Goal: Book appointment/travel/reservation

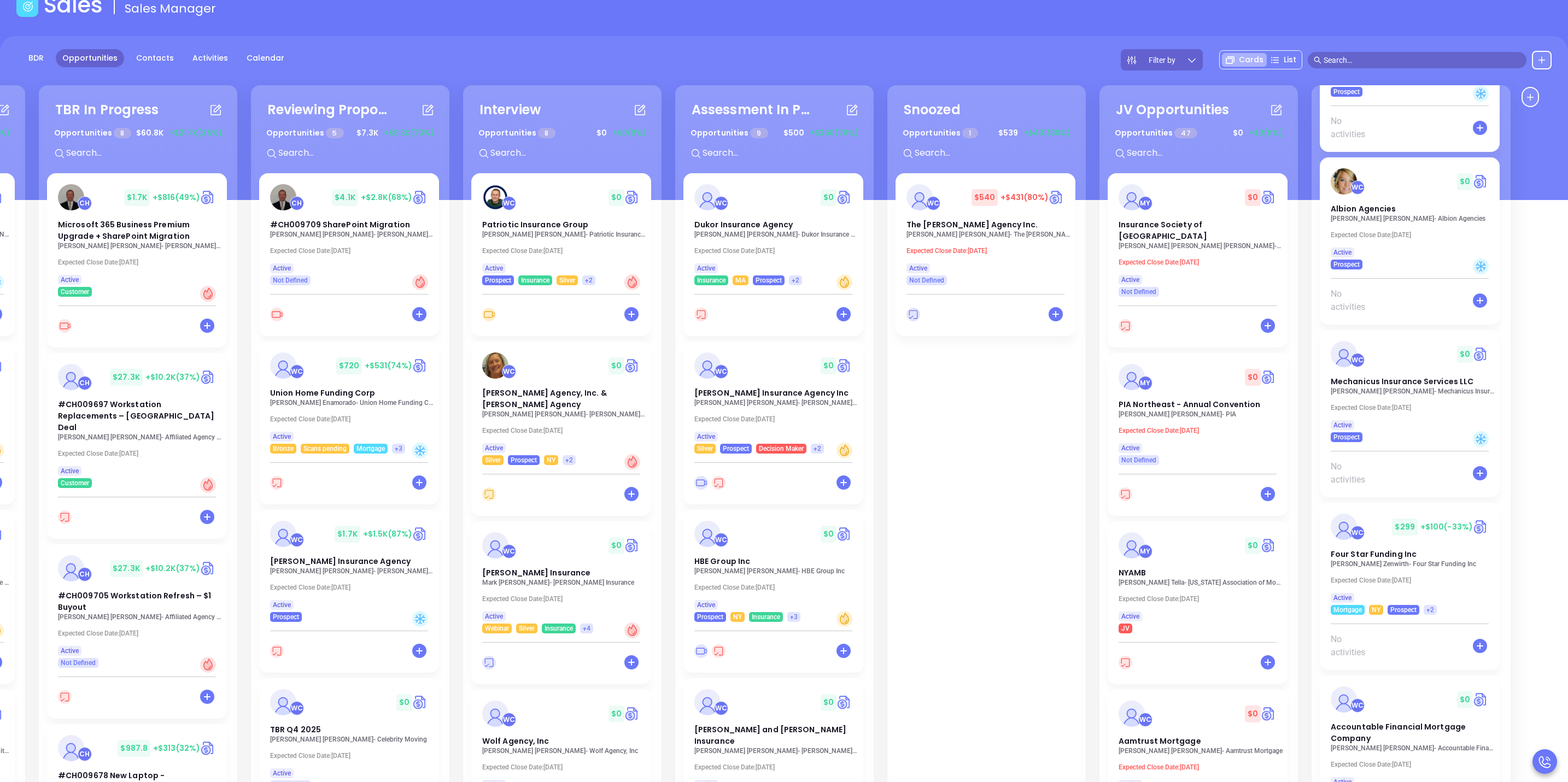
scroll to position [149, 0]
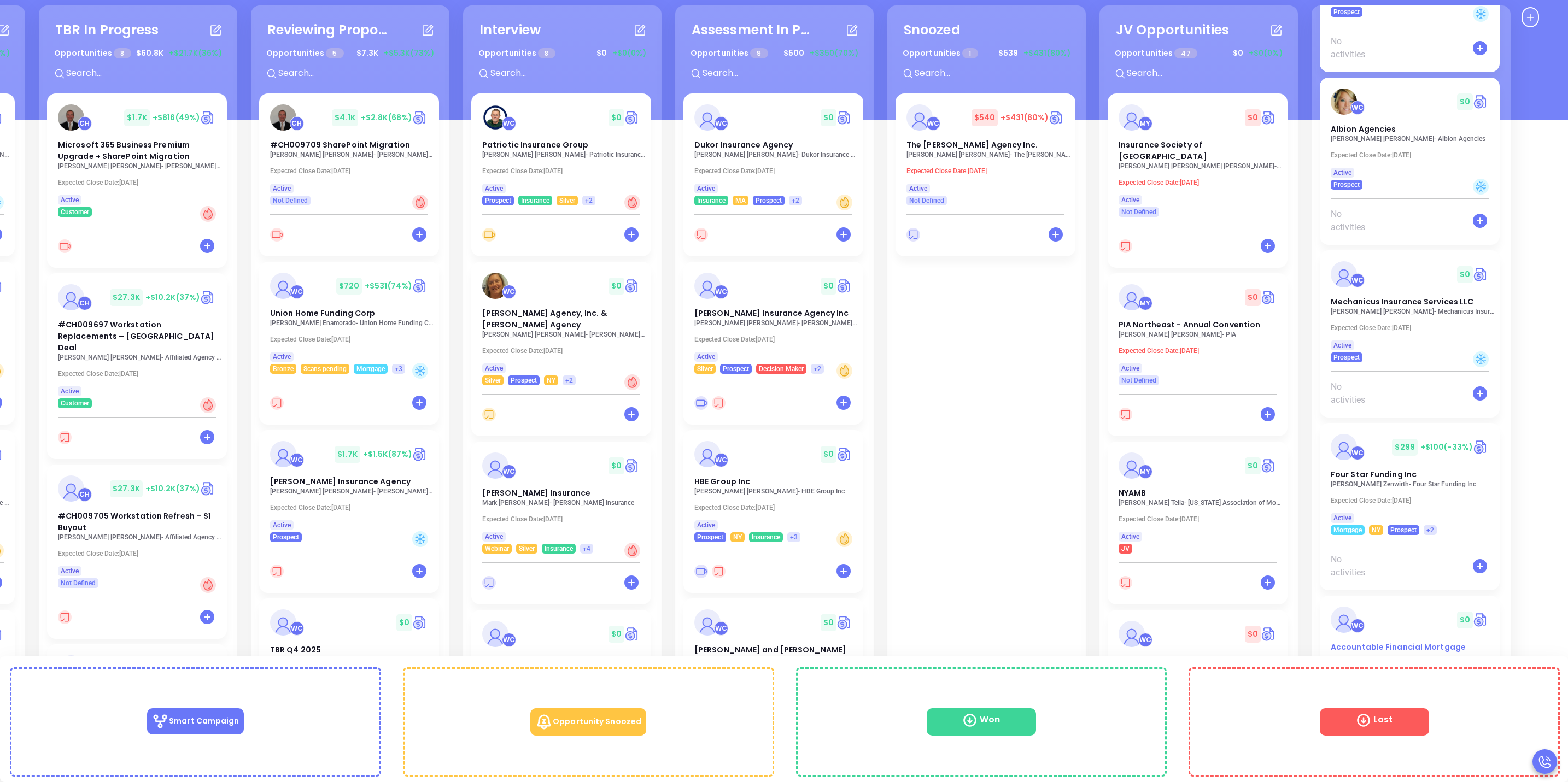
click at [1395, 654] on div "Accountable Financial Mortgage Company" at bounding box center [1410, 653] width 171 height 23
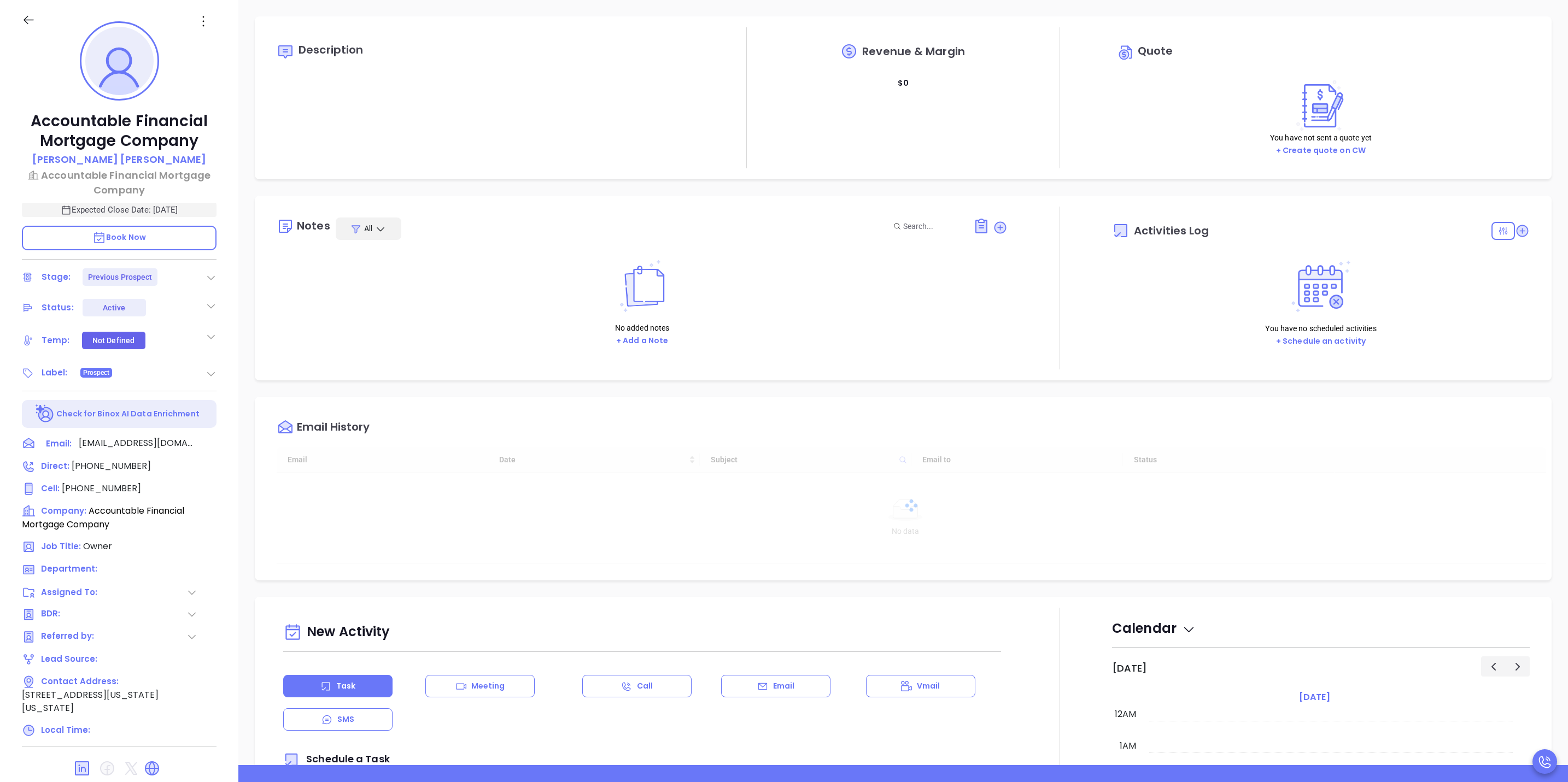
type input "10/16/2025"
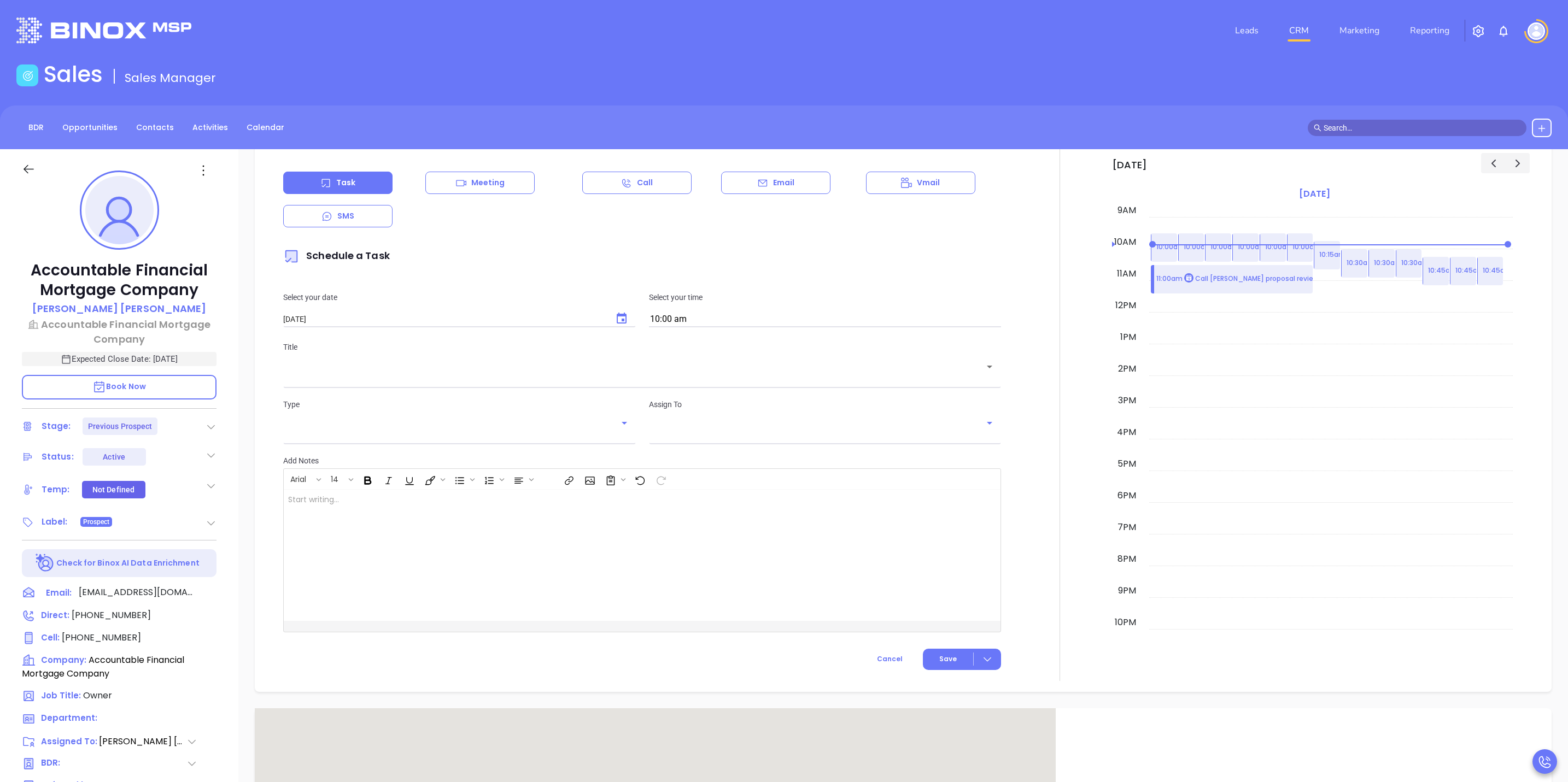
scroll to position [656, 0]
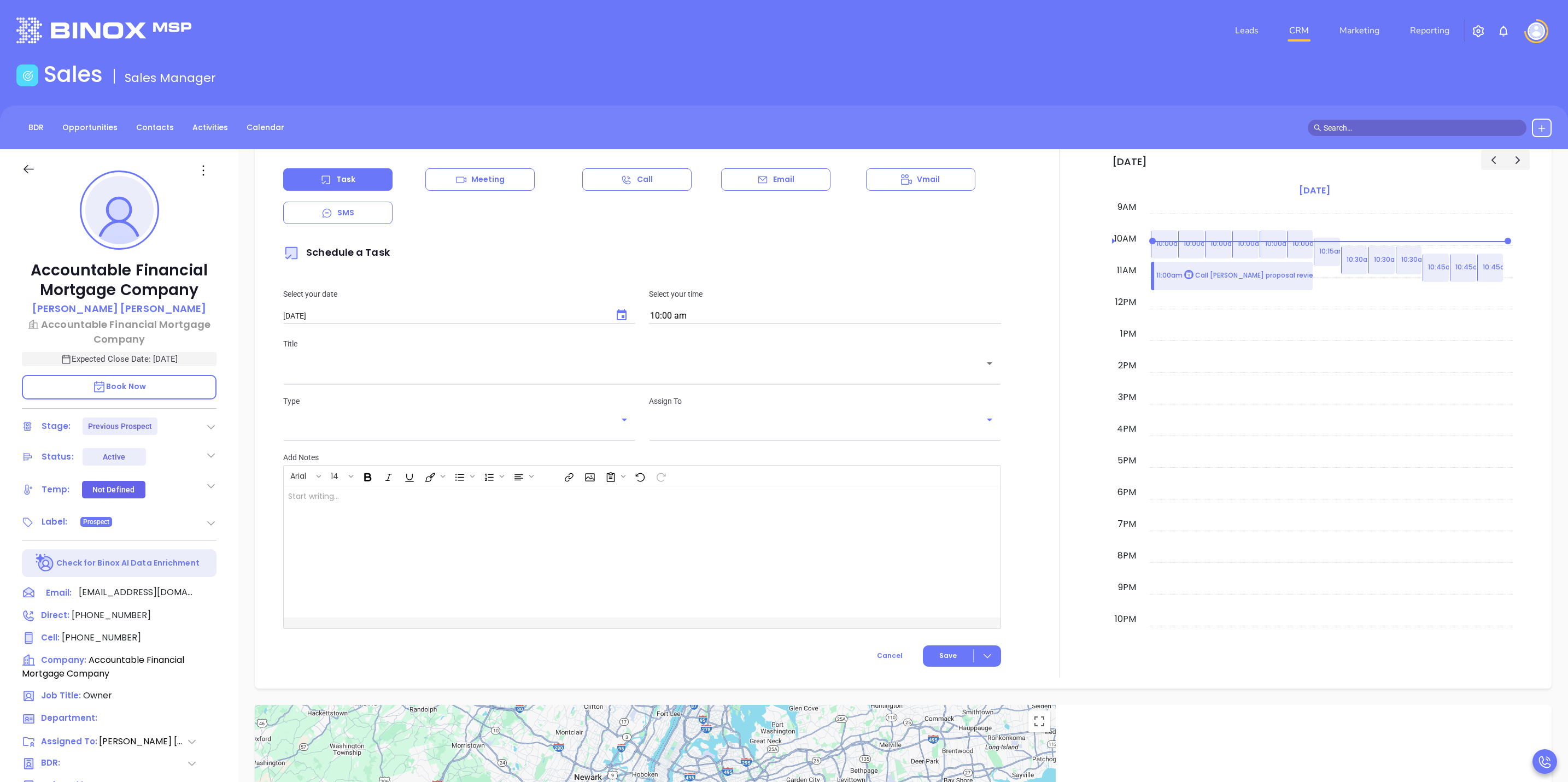
type input "Sofia Chew"
click at [538, 325] on div "Select your date 10/16/2025 ​ Select your time 10:00 am" at bounding box center [642, 306] width 731 height 63
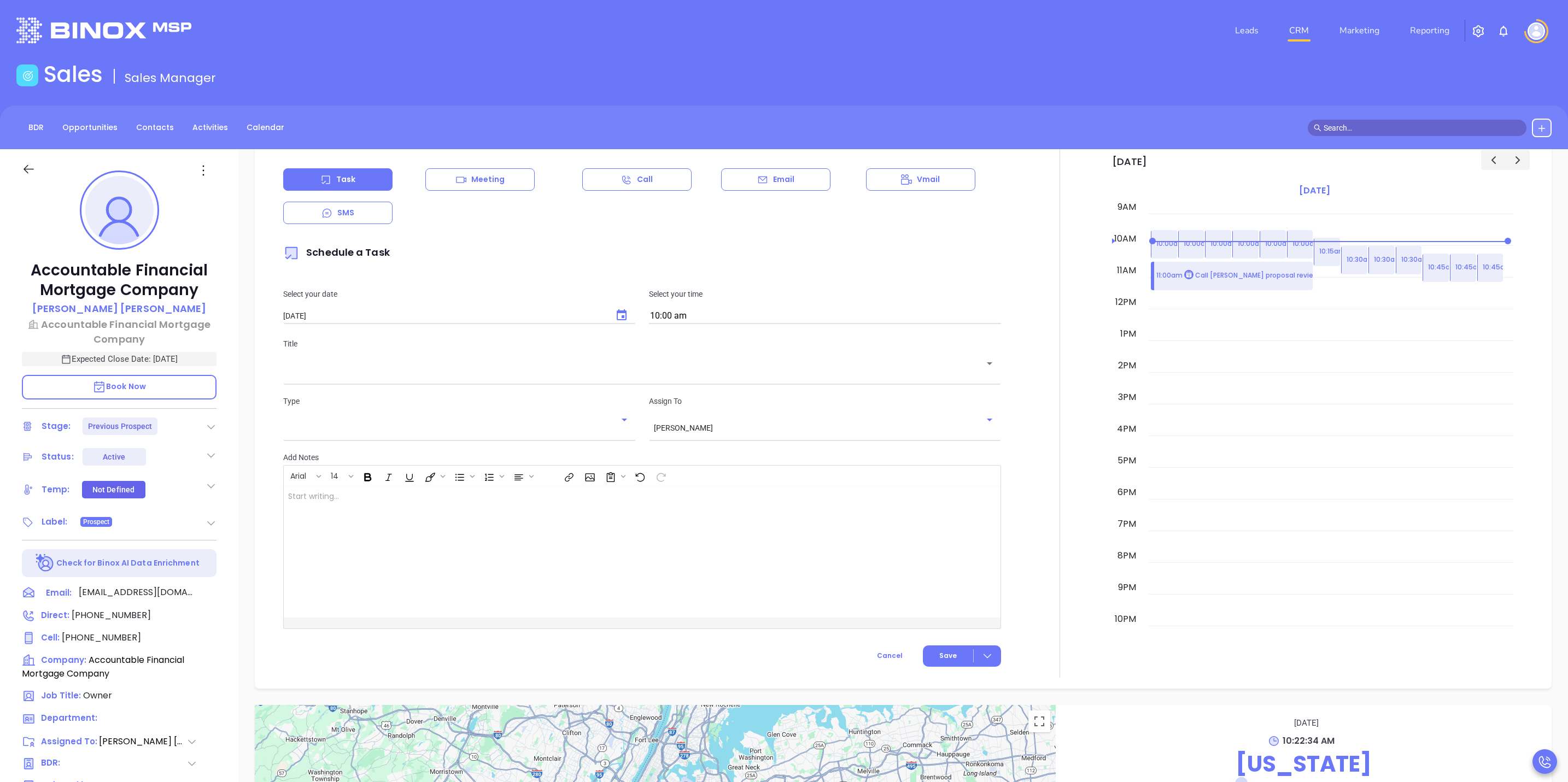
click at [615, 316] on icon "Choose date, selected date is Oct 16, 2025" at bounding box center [622, 316] width 13 height 13
click at [376, 423] on button "15" at bounding box center [370, 426] width 20 height 20
type input "10/15/2025"
click at [716, 311] on input "10:00 am" at bounding box center [825, 316] width 352 height 15
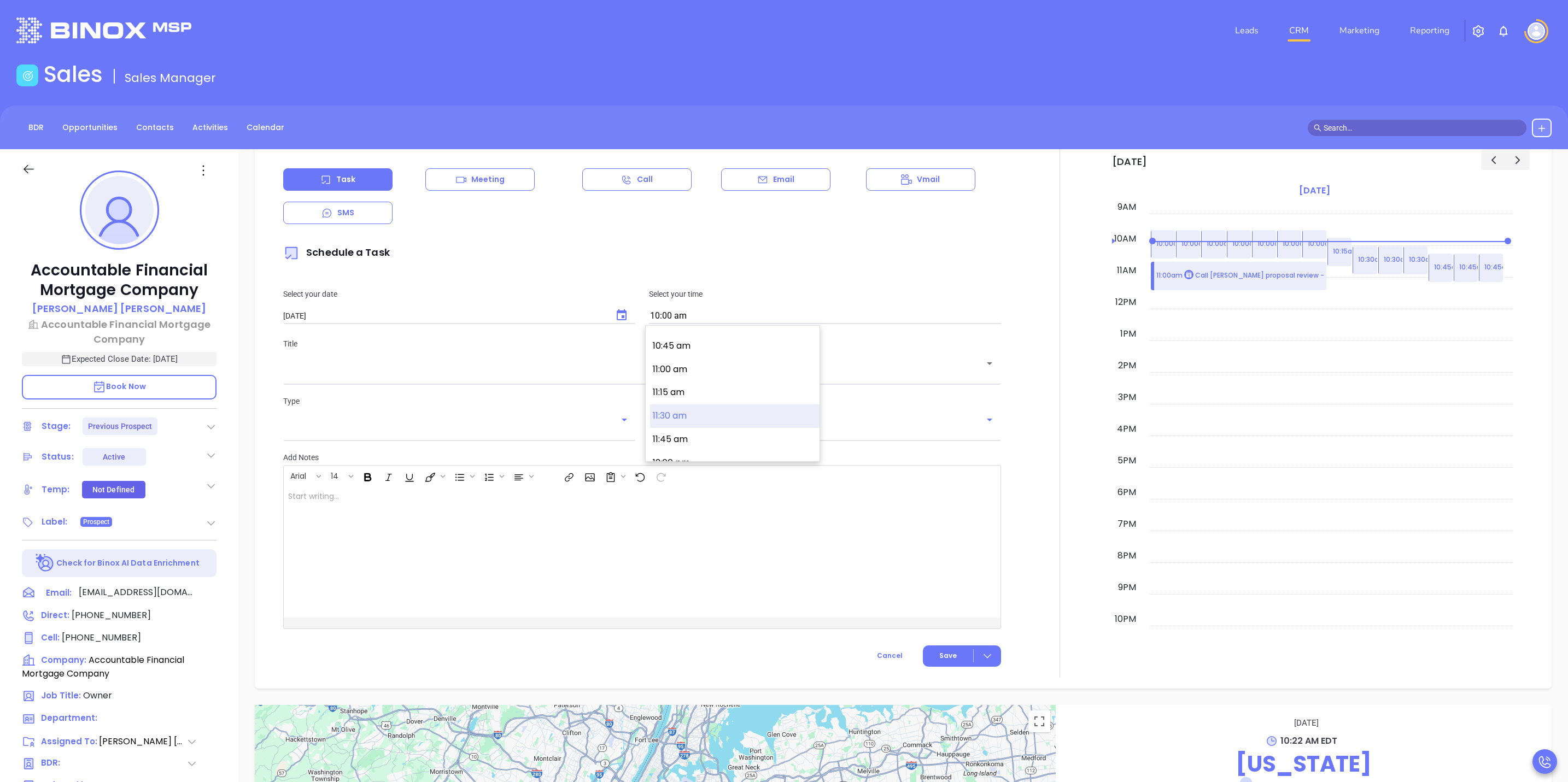
click at [697, 415] on button "11:30 am" at bounding box center [735, 416] width 170 height 24
type input "11:30 am"
click at [755, 385] on div "Type ​ Assign To Sofia Chew ​" at bounding box center [642, 416] width 731 height 70
click at [757, 379] on div "​" at bounding box center [642, 370] width 718 height 21
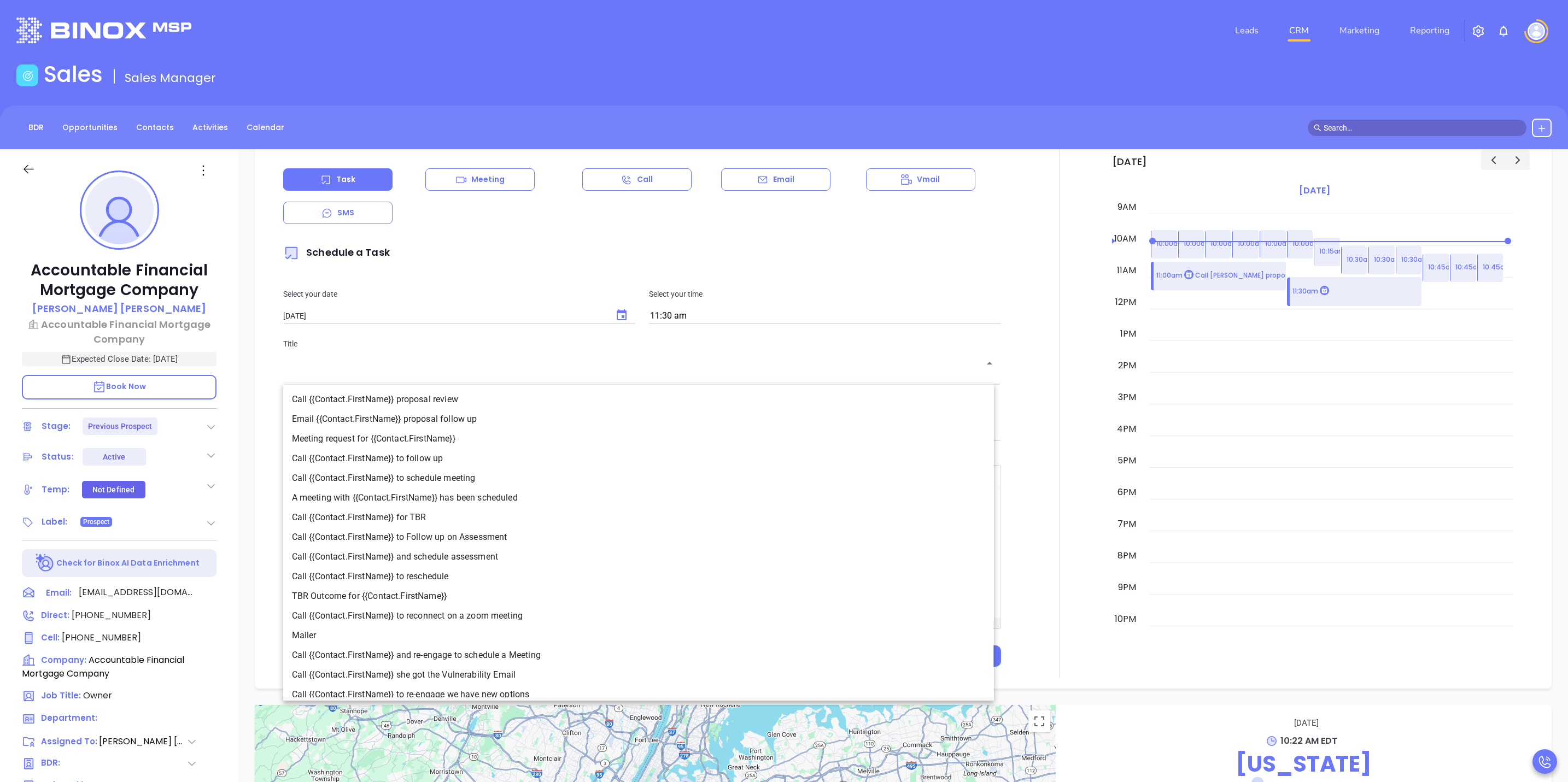
click at [704, 401] on li "Call {{Contact.FirstName}} proposal review" at bounding box center [638, 399] width 711 height 20
type input "Call Seymour proposal review"
type input "Call"
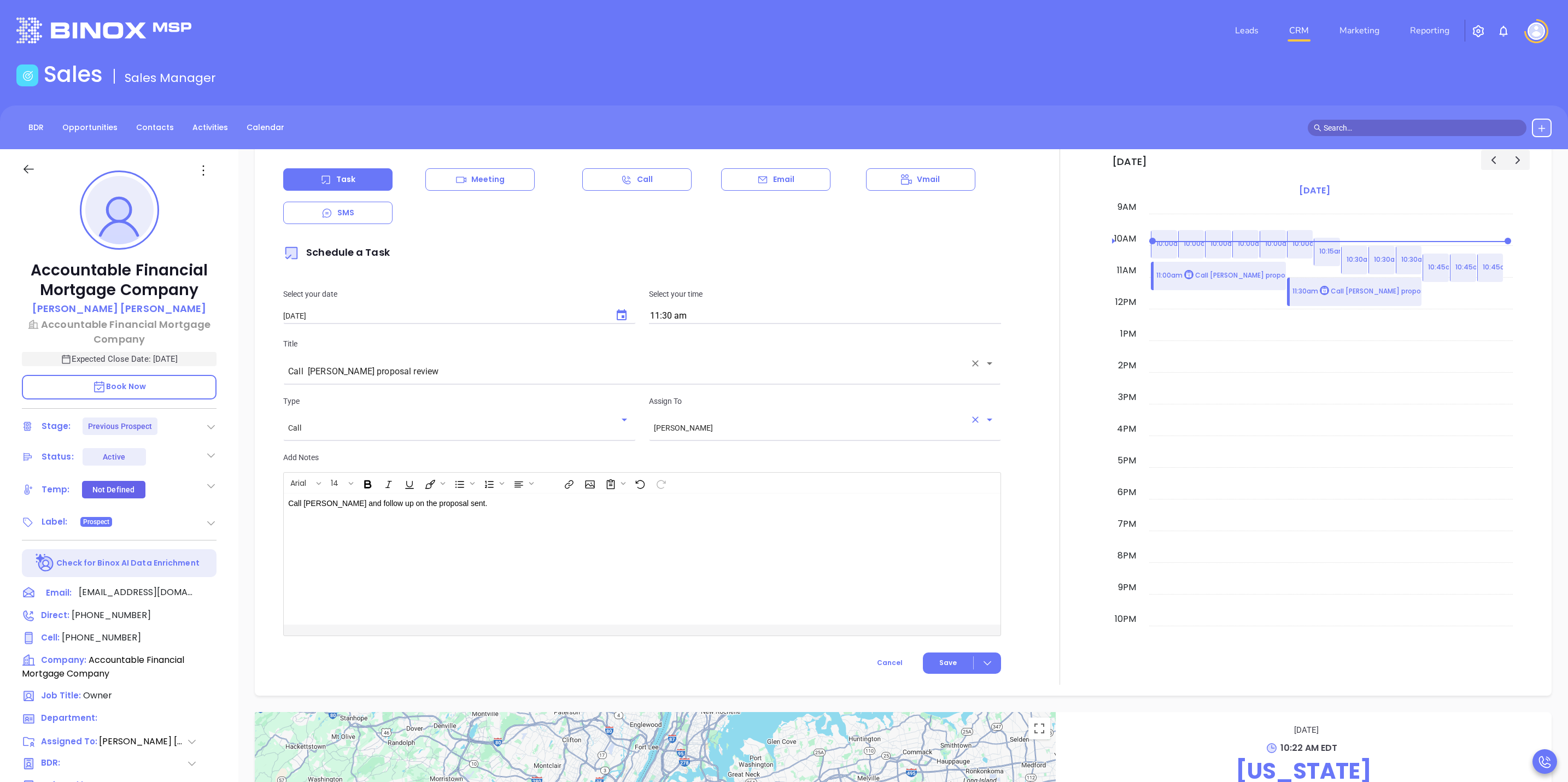
click at [731, 430] on input "Sofia Chew" at bounding box center [809, 428] width 311 height 10
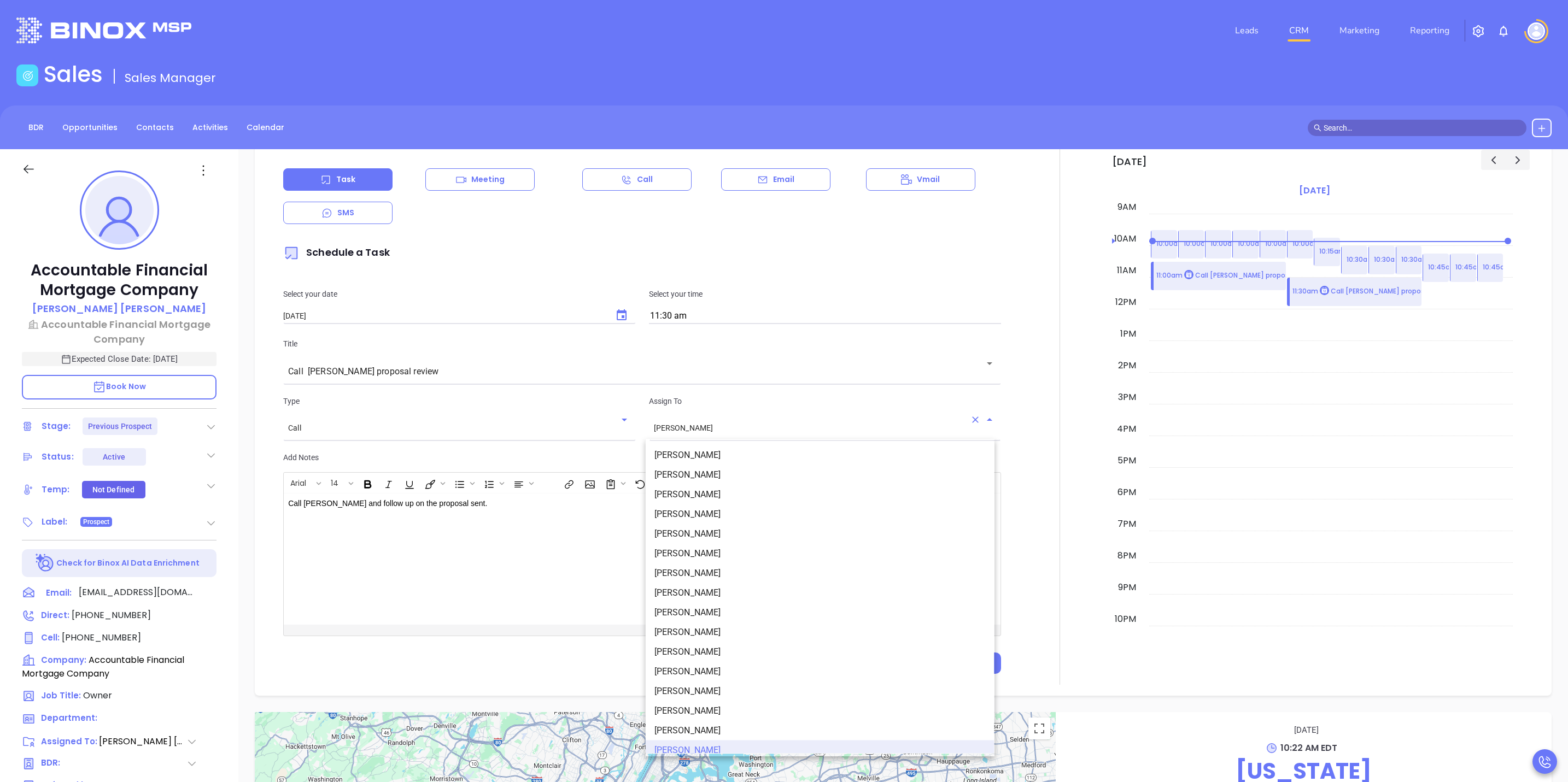
scroll to position [7, 0]
click at [733, 469] on li "Anabell Dominguez" at bounding box center [820, 468] width 349 height 20
type input "Anabell Dominguez"
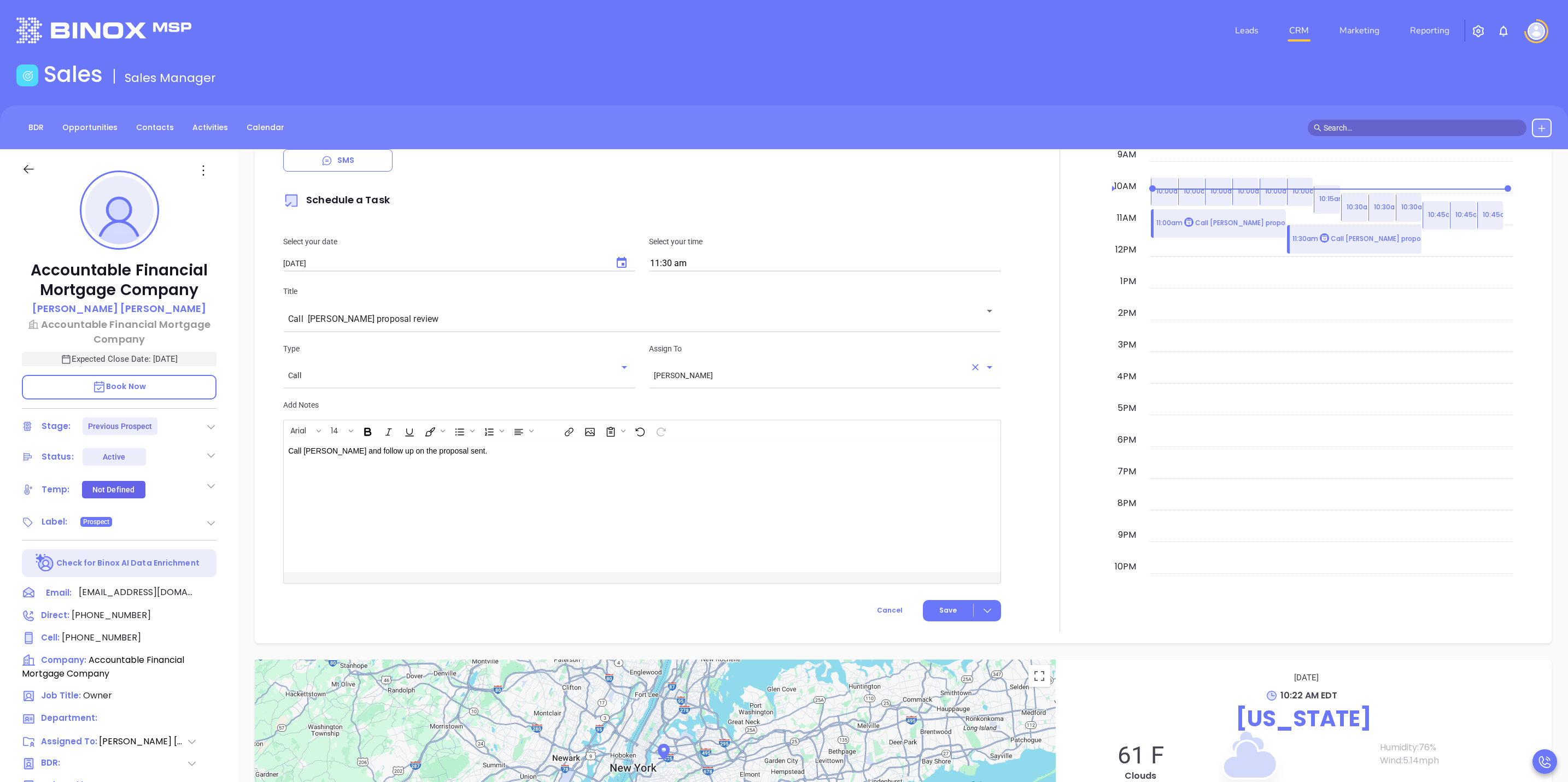
scroll to position [738, 0]
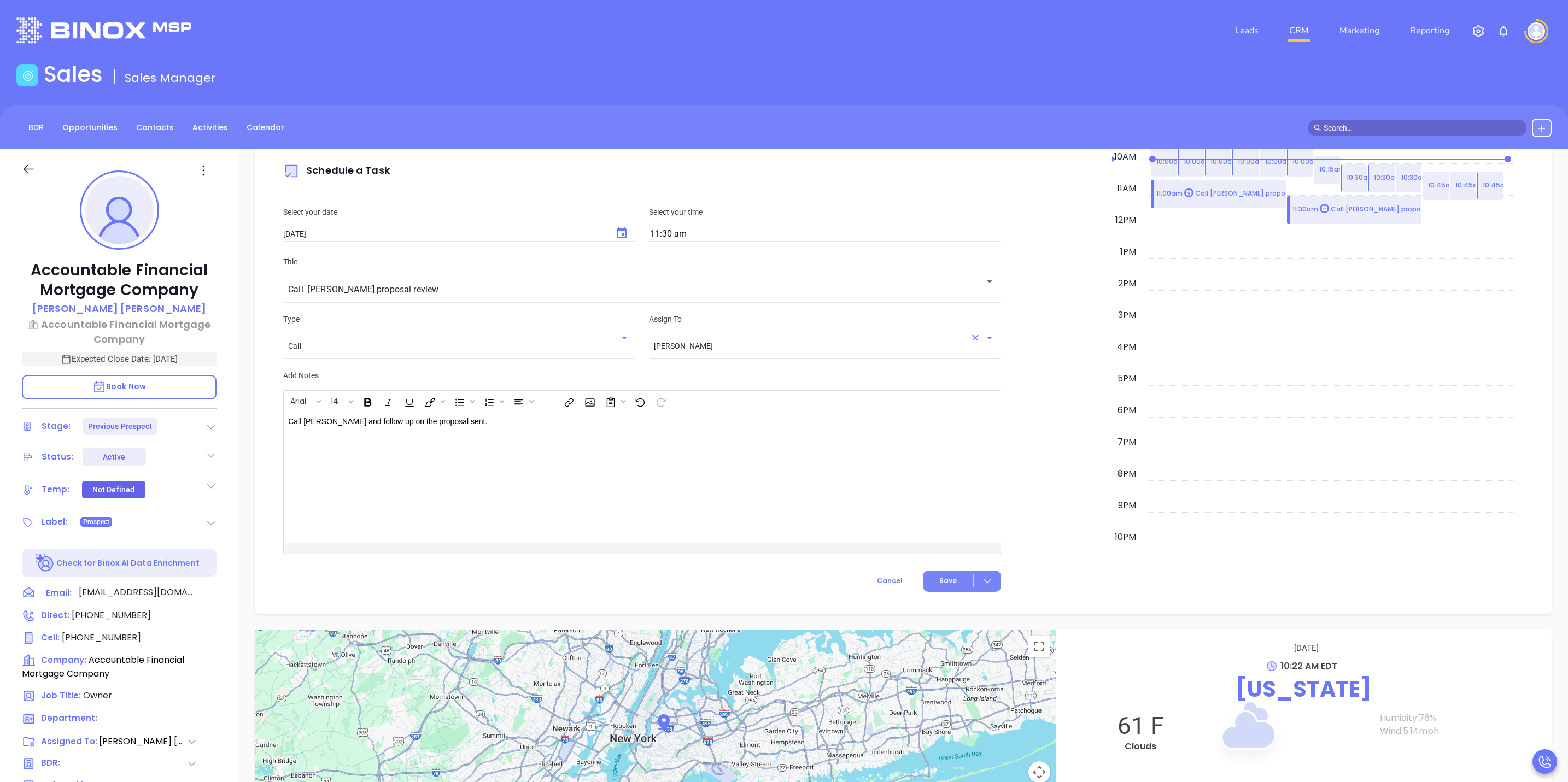
click at [987, 584] on div at bounding box center [987, 581] width 27 height 13
click at [950, 607] on div "Save & Add to Calendar" at bounding box center [936, 605] width 98 height 12
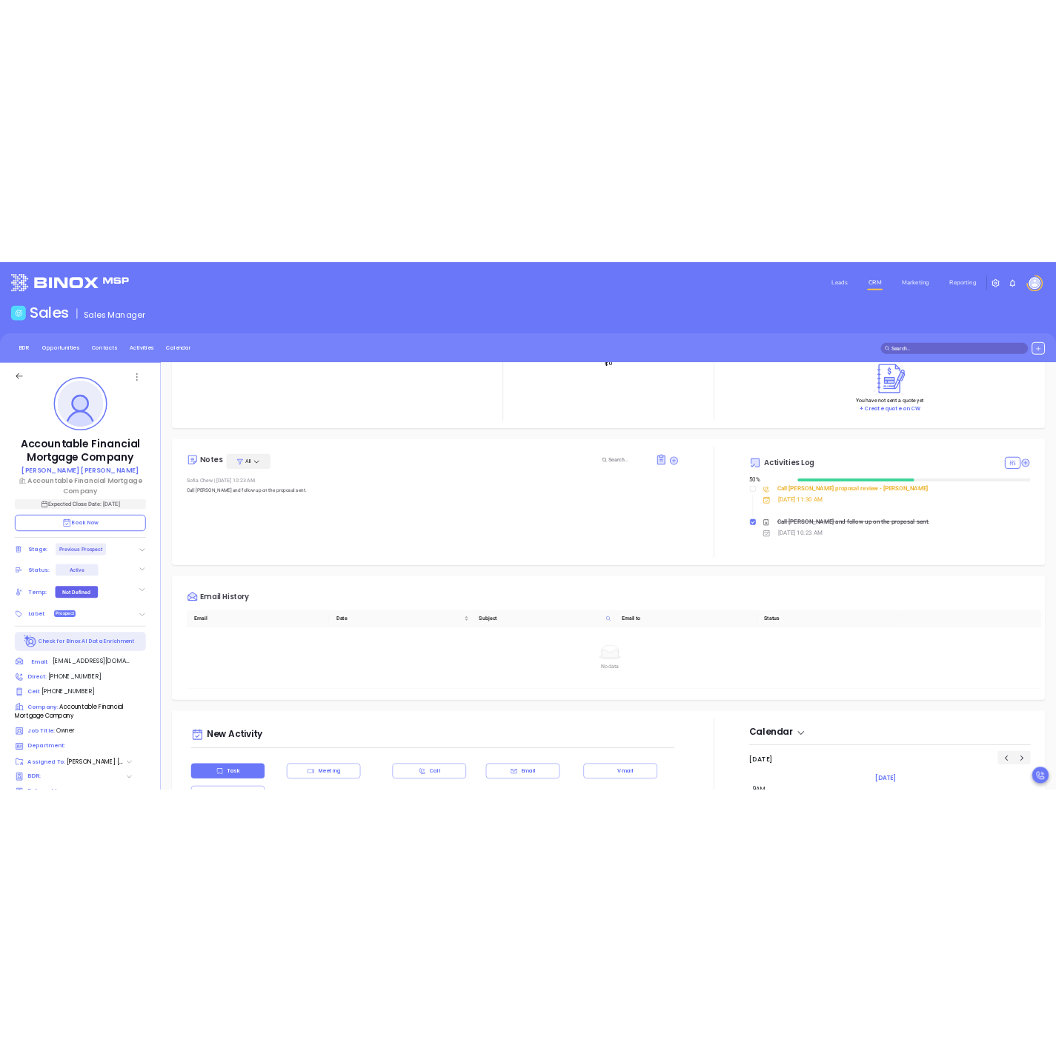
scroll to position [0, 0]
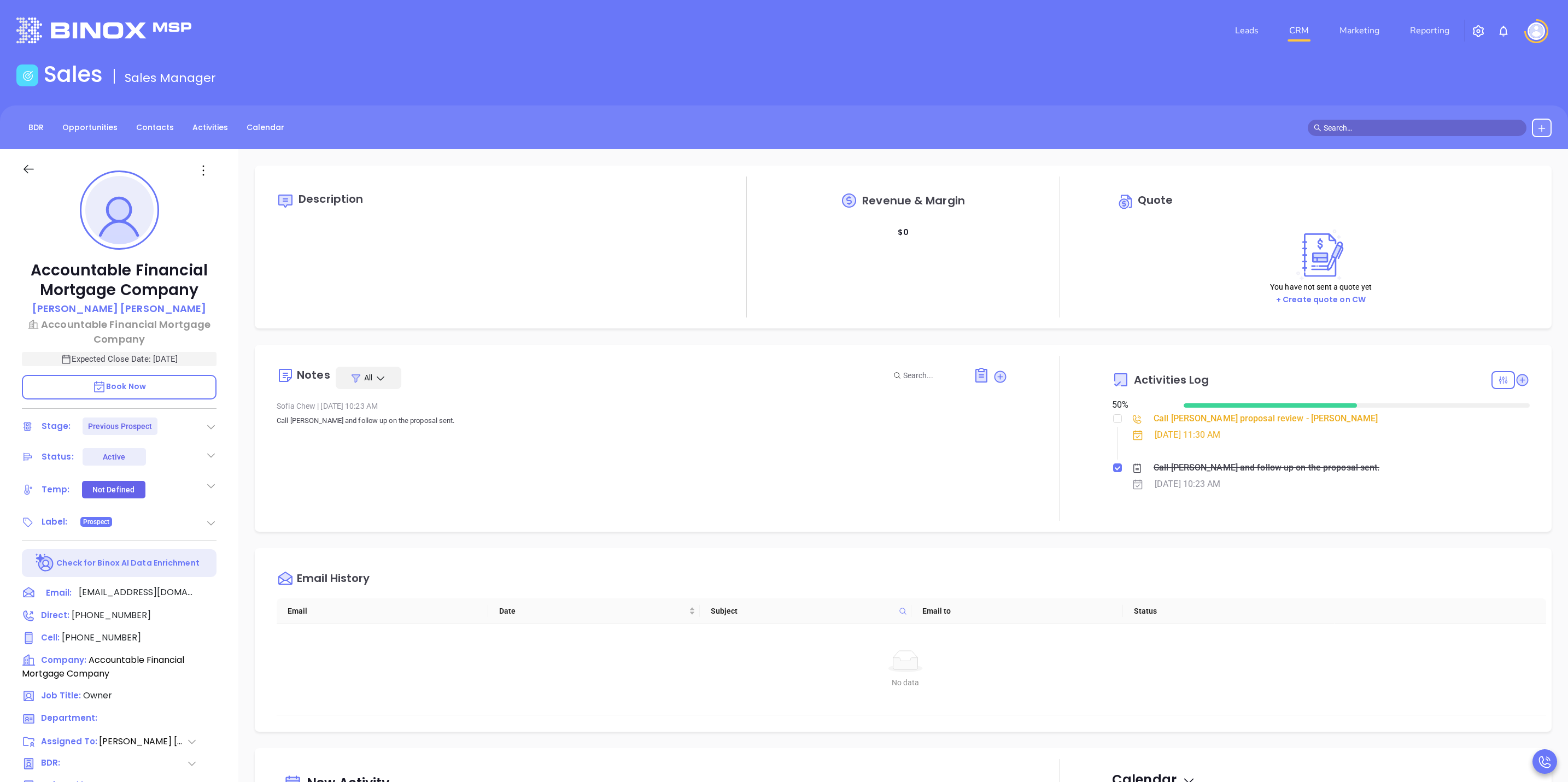
click at [1298, 32] on link "CRM" at bounding box center [1299, 31] width 29 height 22
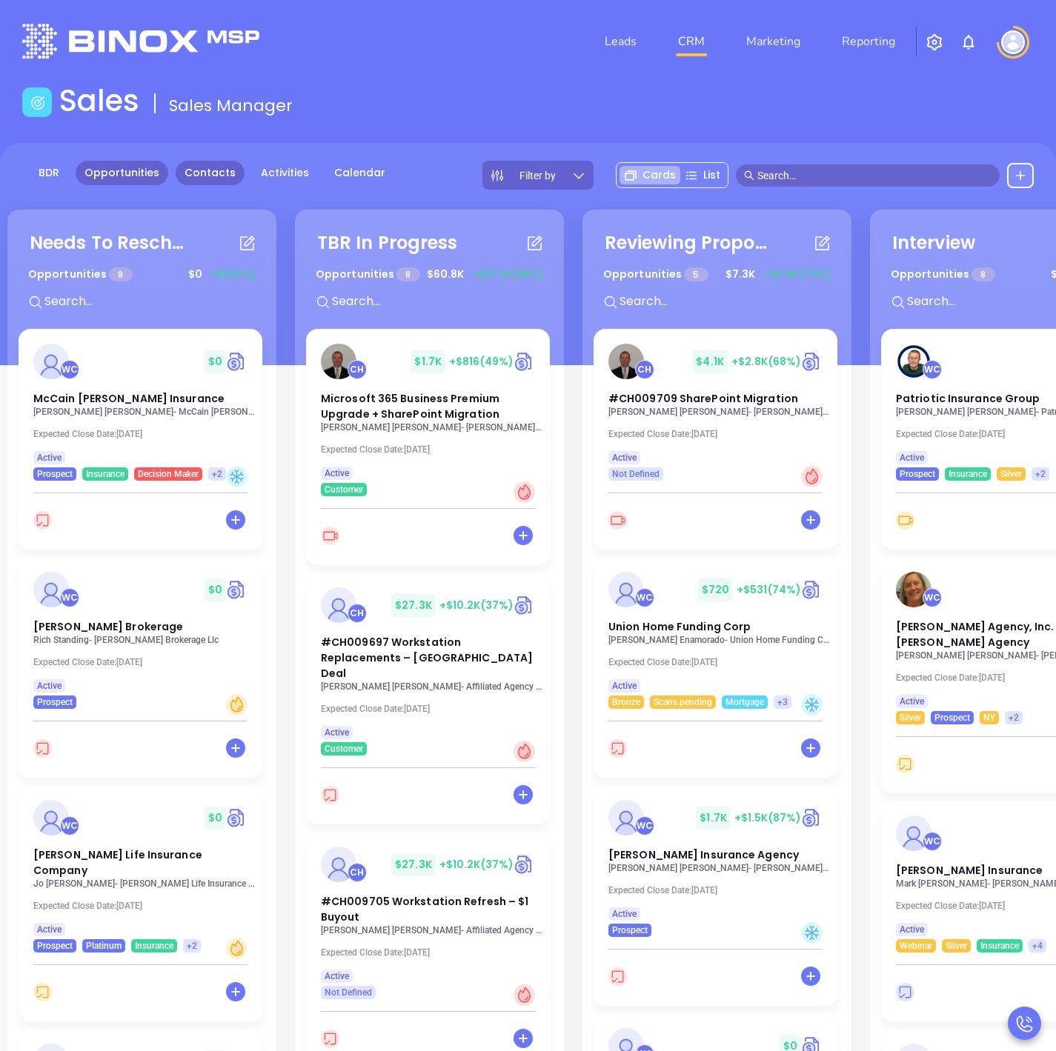
click at [223, 179] on link "Contacts" at bounding box center [210, 173] width 69 height 24
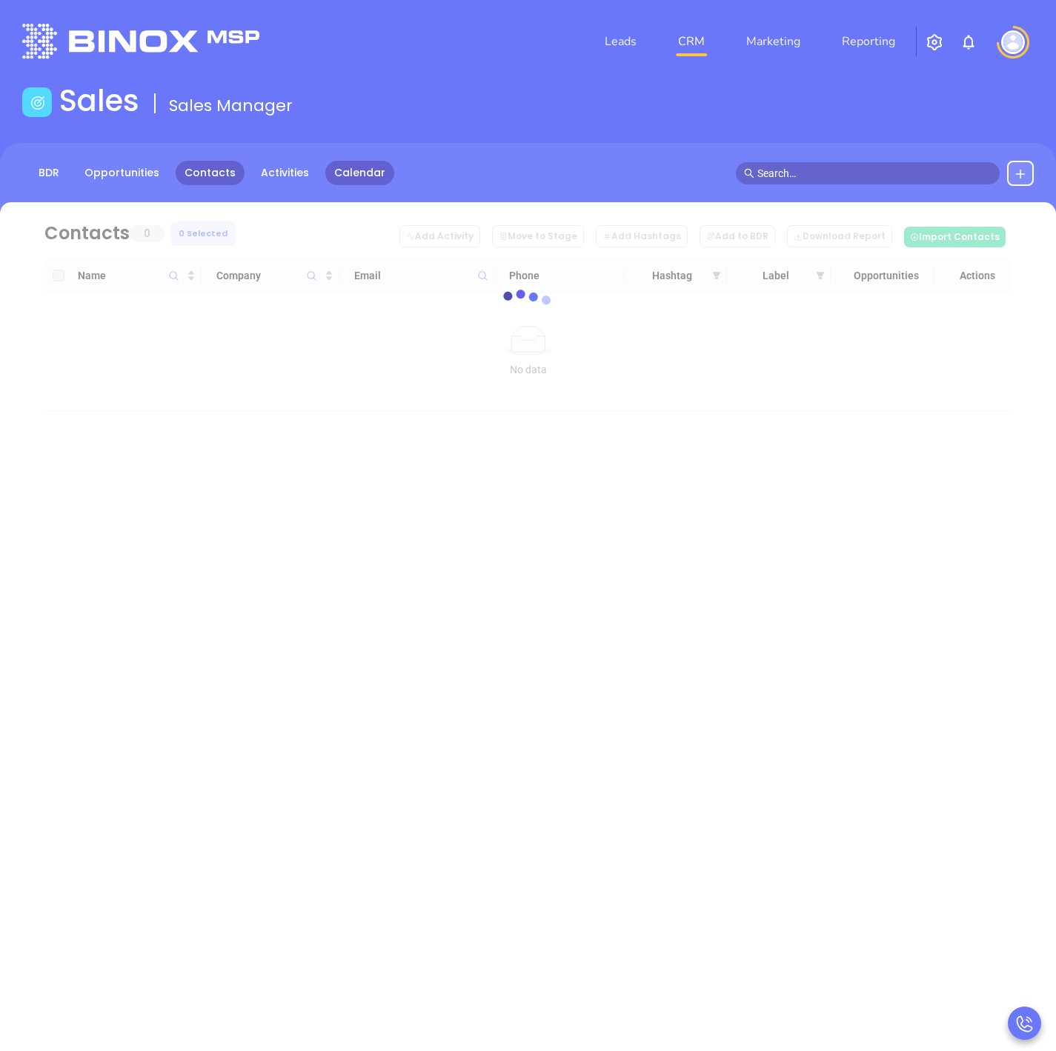
click at [369, 174] on link "Calendar" at bounding box center [359, 173] width 69 height 24
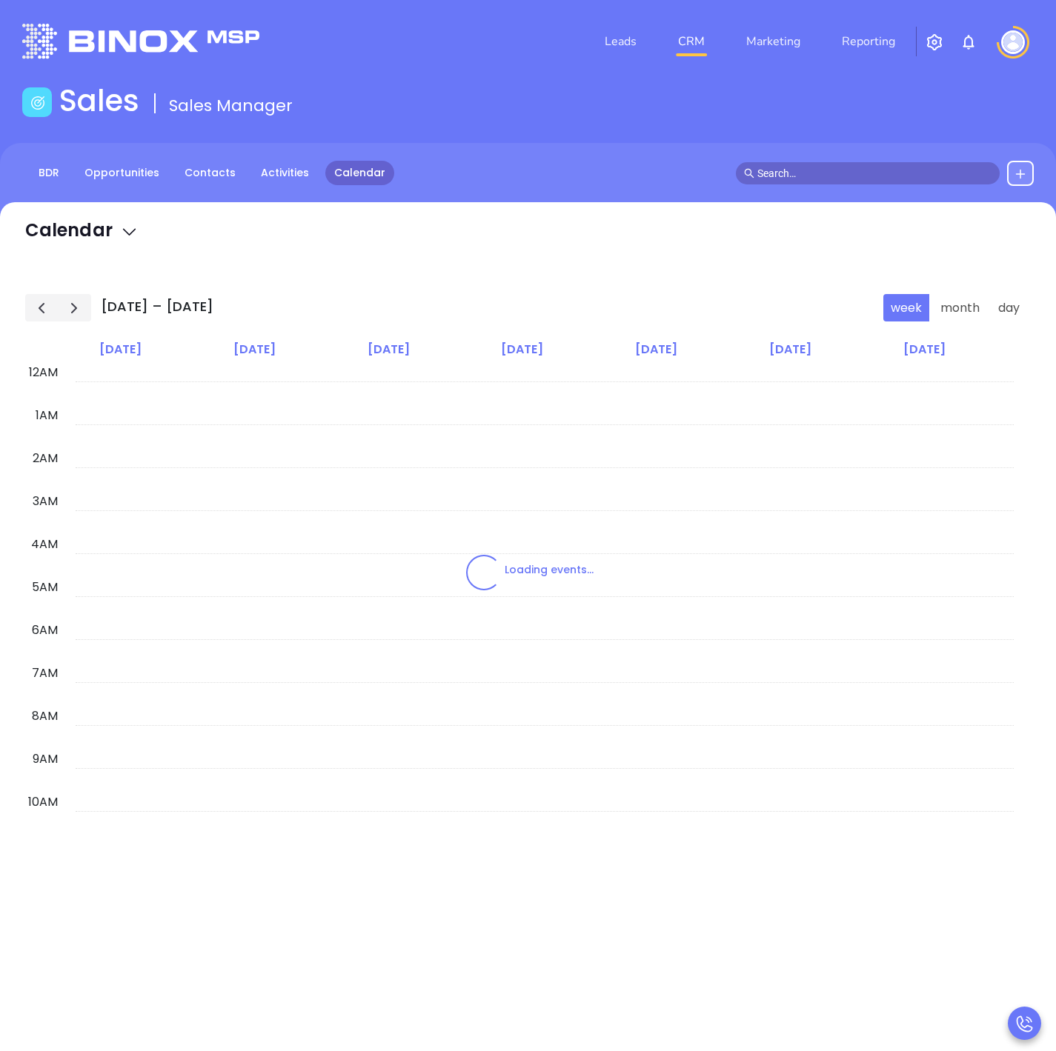
scroll to position [259, 0]
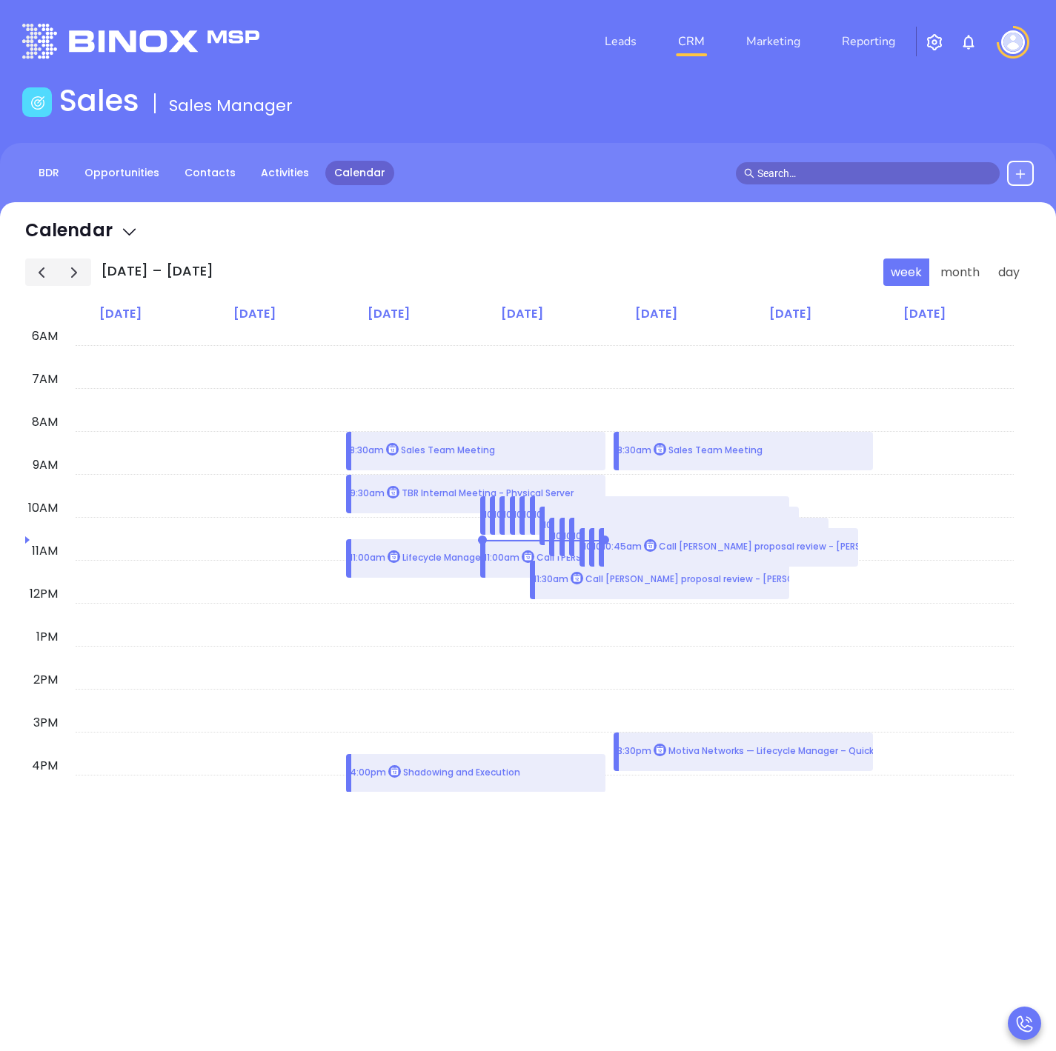
click at [114, 229] on span "Calendar" at bounding box center [81, 230] width 113 height 24
click at [951, 272] on button "month" at bounding box center [959, 272] width 55 height 27
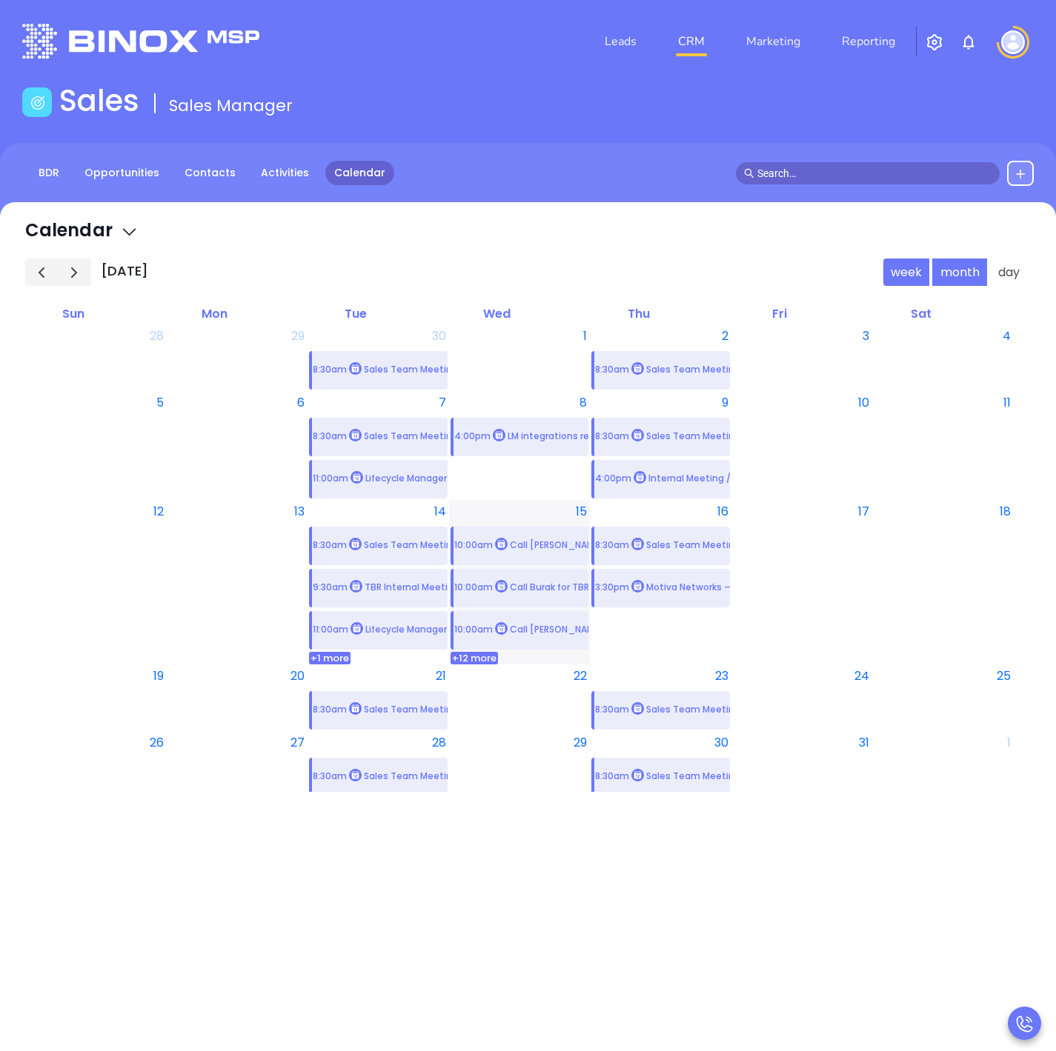
click at [894, 273] on button "week" at bounding box center [906, 272] width 47 height 27
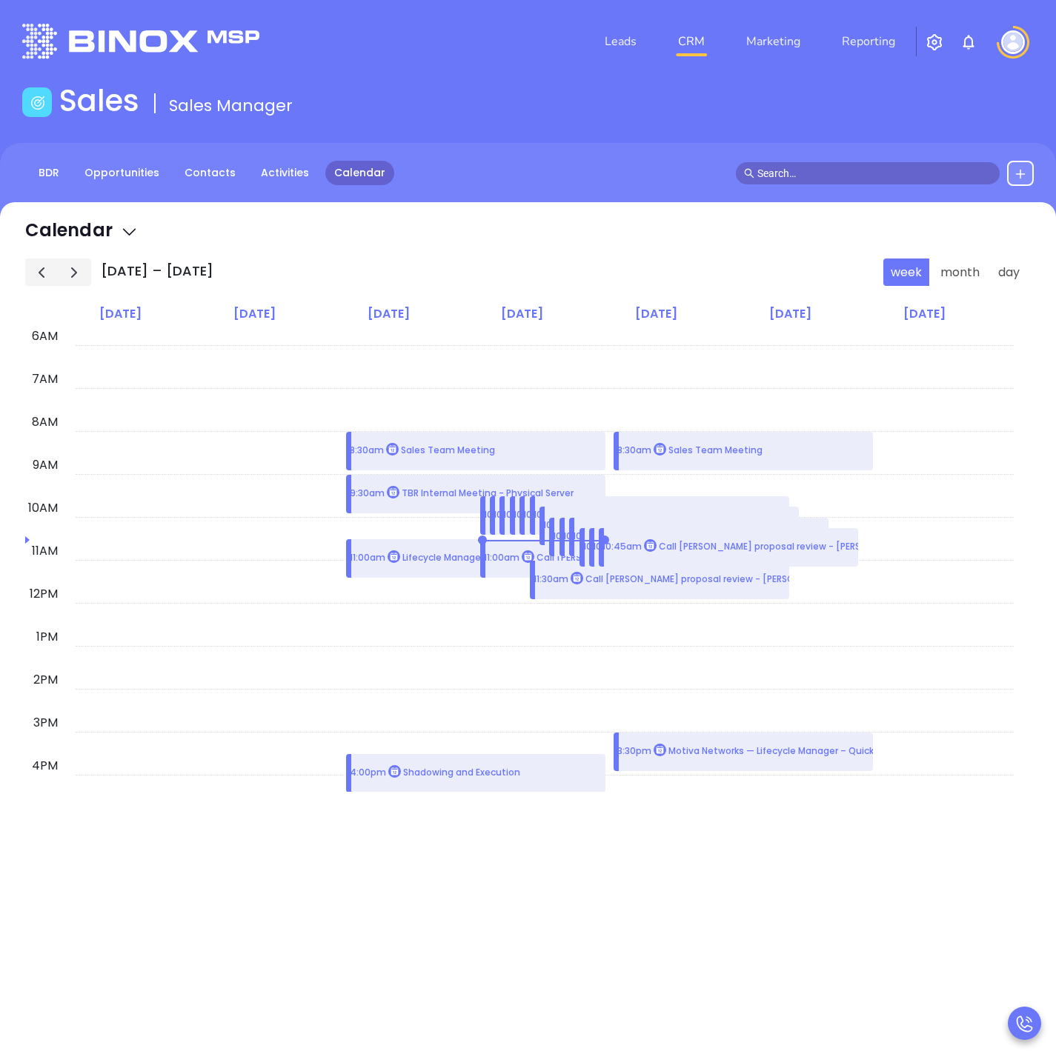
click at [1012, 176] on button at bounding box center [1020, 173] width 27 height 25
click at [1009, 205] on p "New Contact" at bounding box center [977, 216] width 123 height 24
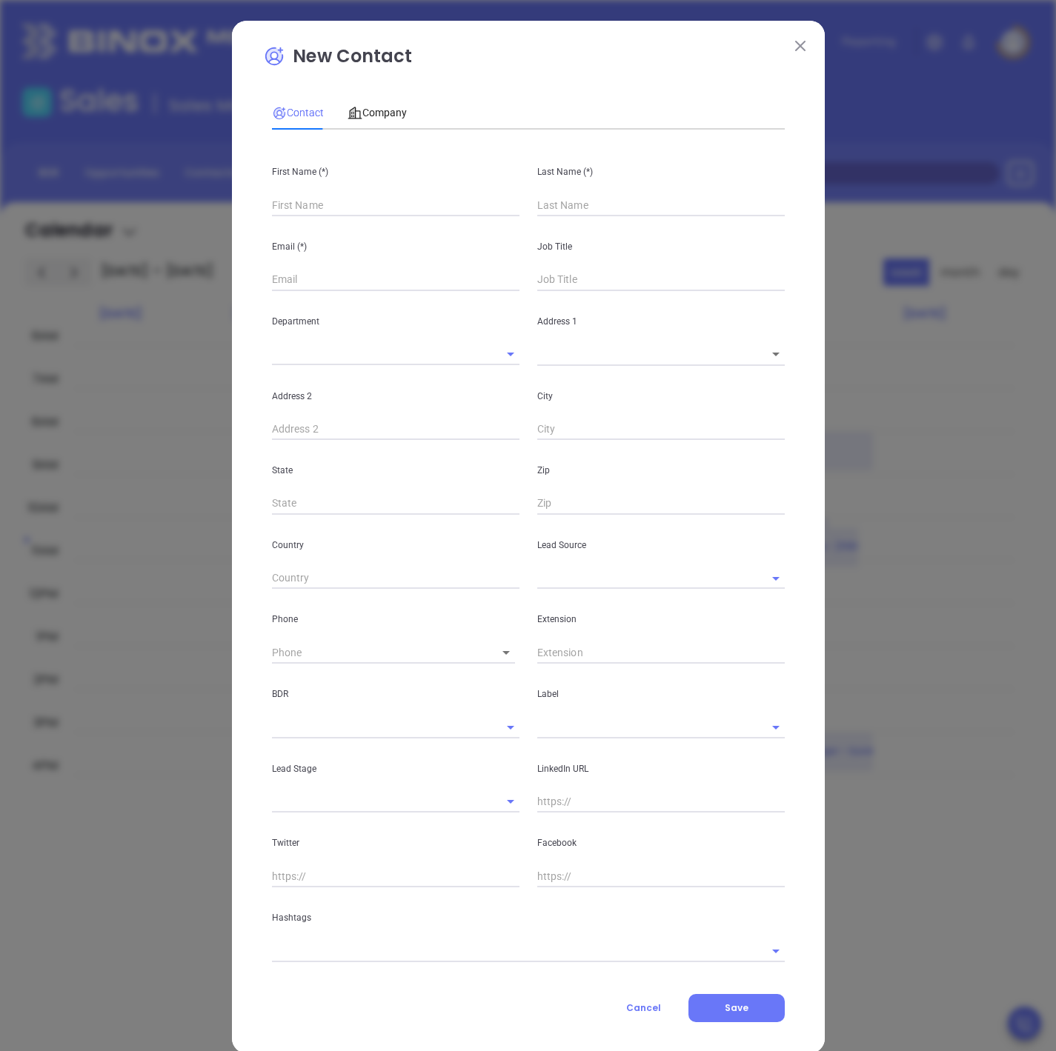
click at [881, 53] on div "New Contact Contact Company First Name (*) Last Name (*) Email (*) Job Title De…" at bounding box center [528, 525] width 1056 height 1051
click at [795, 50] on img at bounding box center [800, 46] width 10 height 10
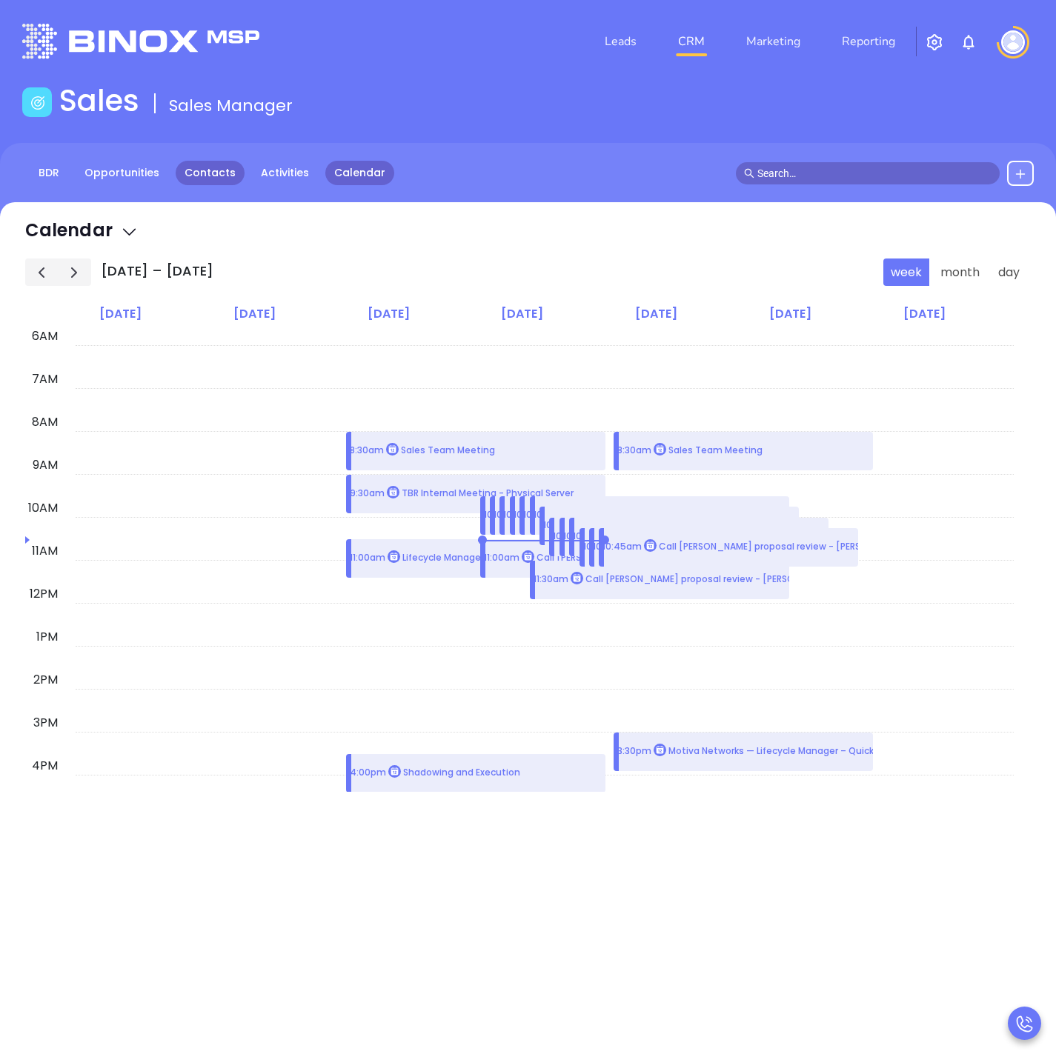
drag, startPoint x: 191, startPoint y: 187, endPoint x: 196, endPoint y: 181, distance: 8.4
click at [191, 187] on div "BDR Opportunities Contacts Activities Calendar" at bounding box center [528, 180] width 1056 height 74
click at [202, 173] on link "Contacts" at bounding box center [210, 173] width 69 height 24
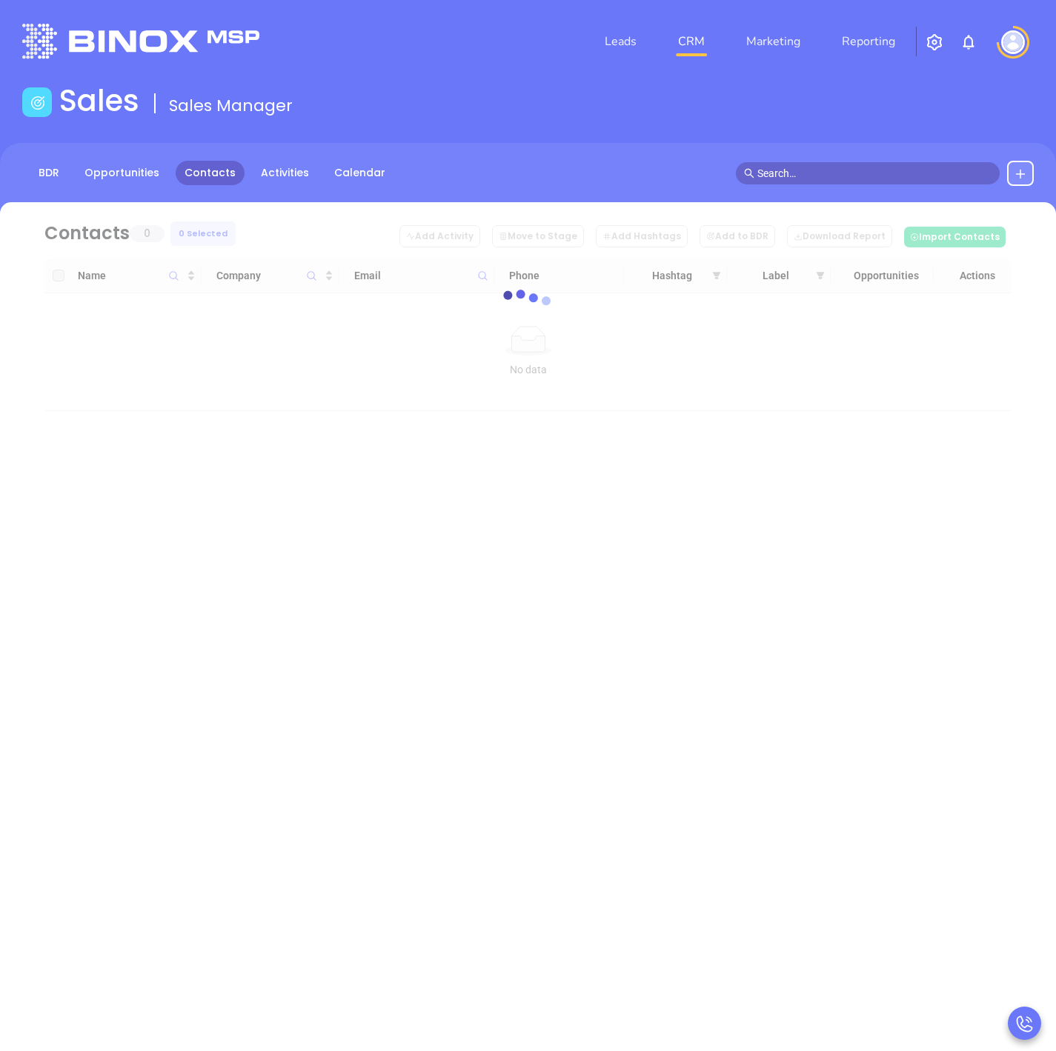
click at [789, 163] on span at bounding box center [868, 173] width 264 height 22
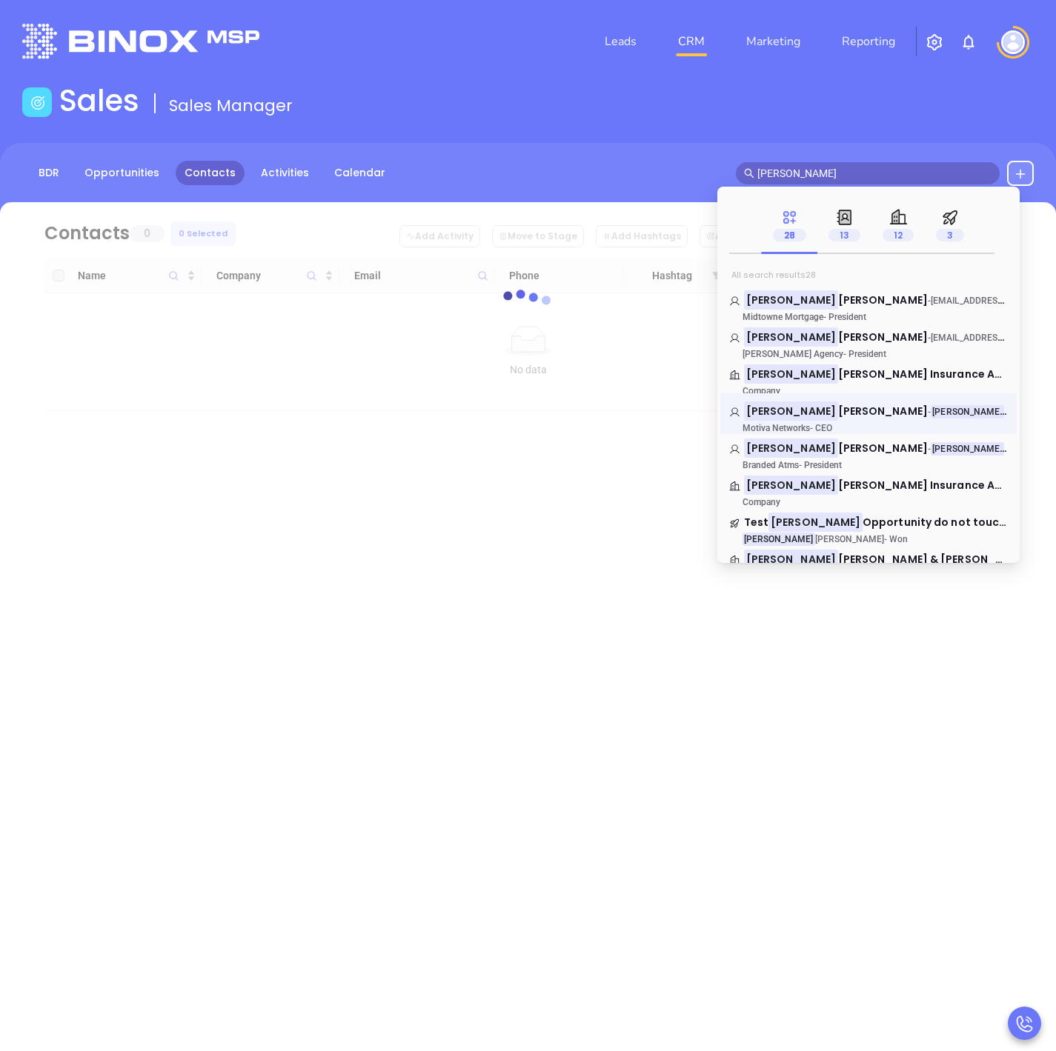
type input "walter"
click at [894, 427] on p "Motiva Networks - CEO" at bounding box center [840, 428] width 222 height 10
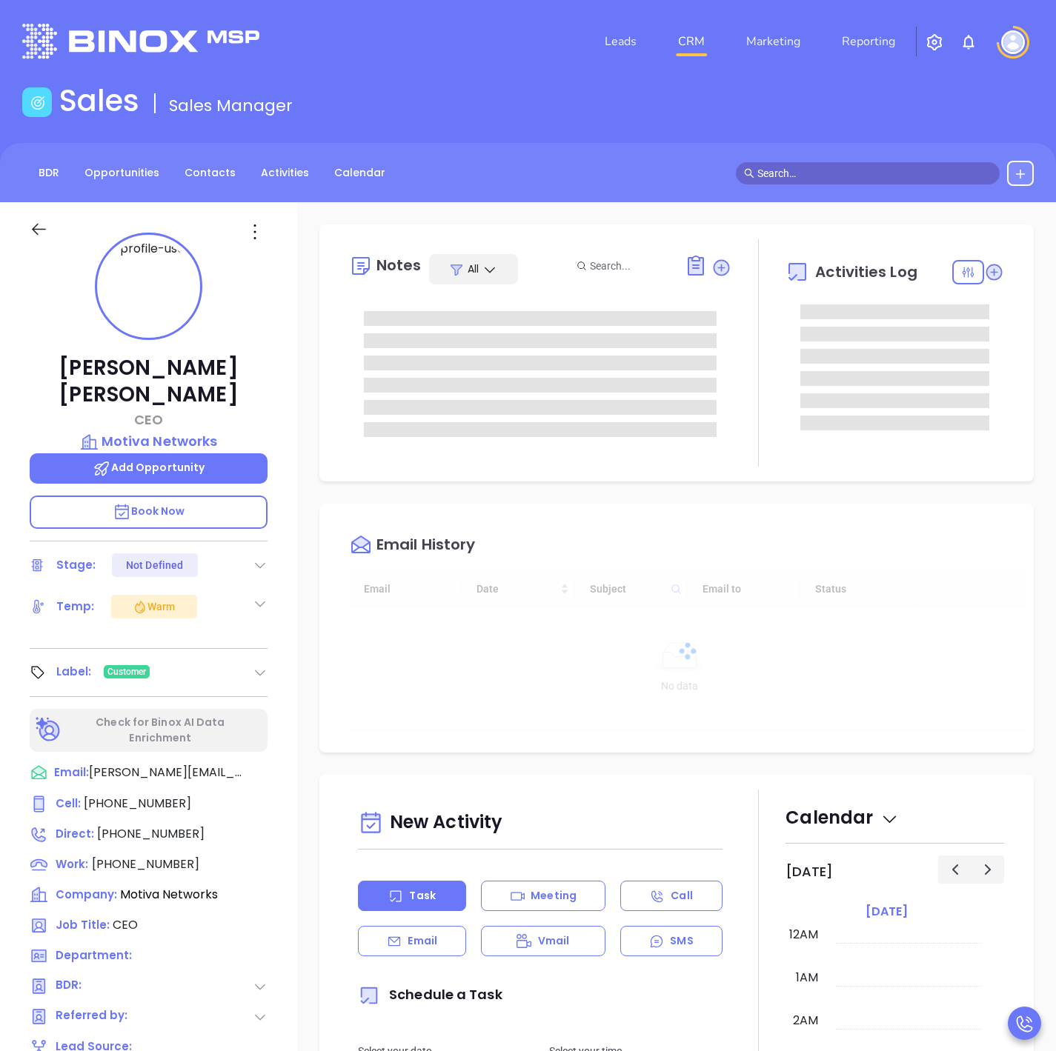
type input "10/16/2025"
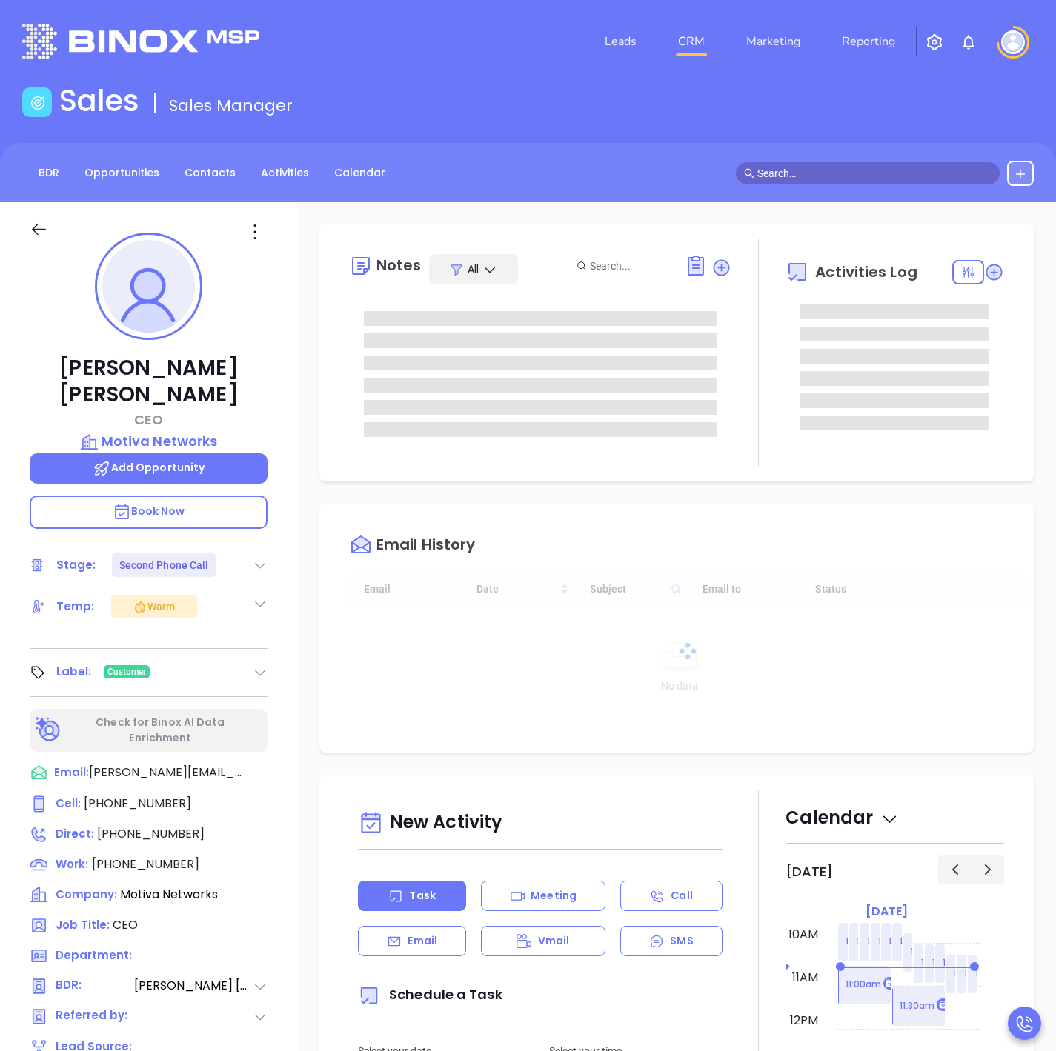
type input "Sofia Chew"
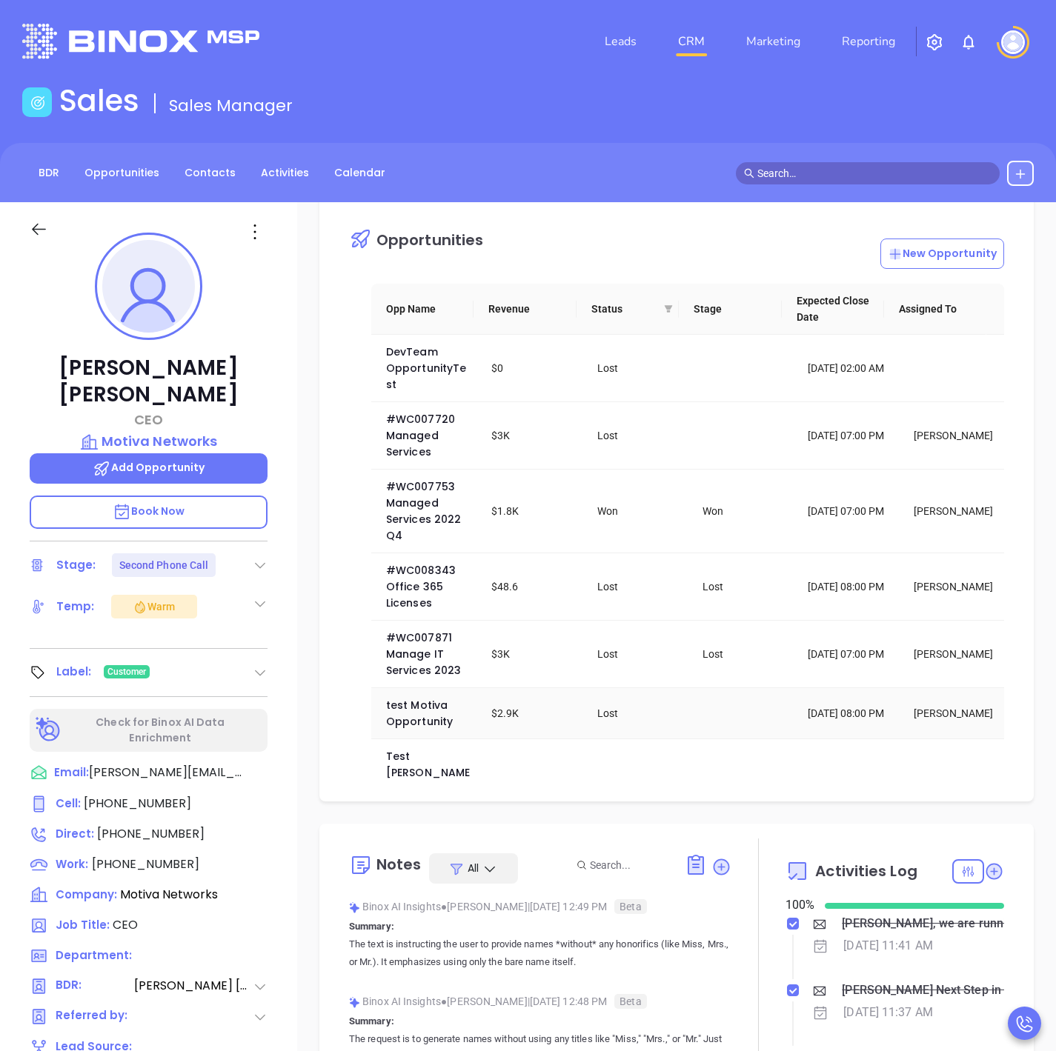
scroll to position [0, 0]
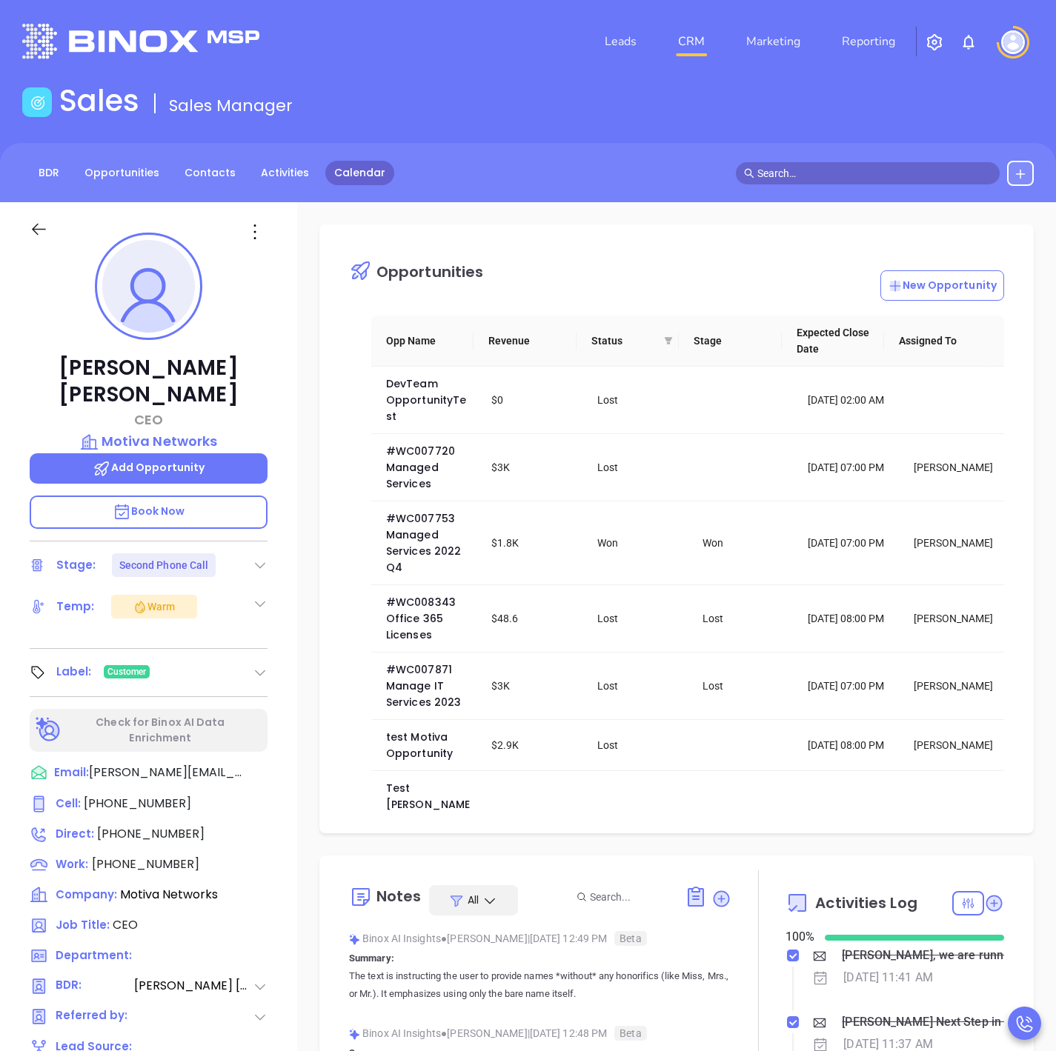
drag, startPoint x: 365, startPoint y: 156, endPoint x: 367, endPoint y: 170, distance: 13.4
click at [365, 158] on div "BDR Opportunities Contacts Activities Calendar" at bounding box center [528, 172] width 1056 height 59
click at [367, 171] on link "Calendar" at bounding box center [359, 173] width 69 height 24
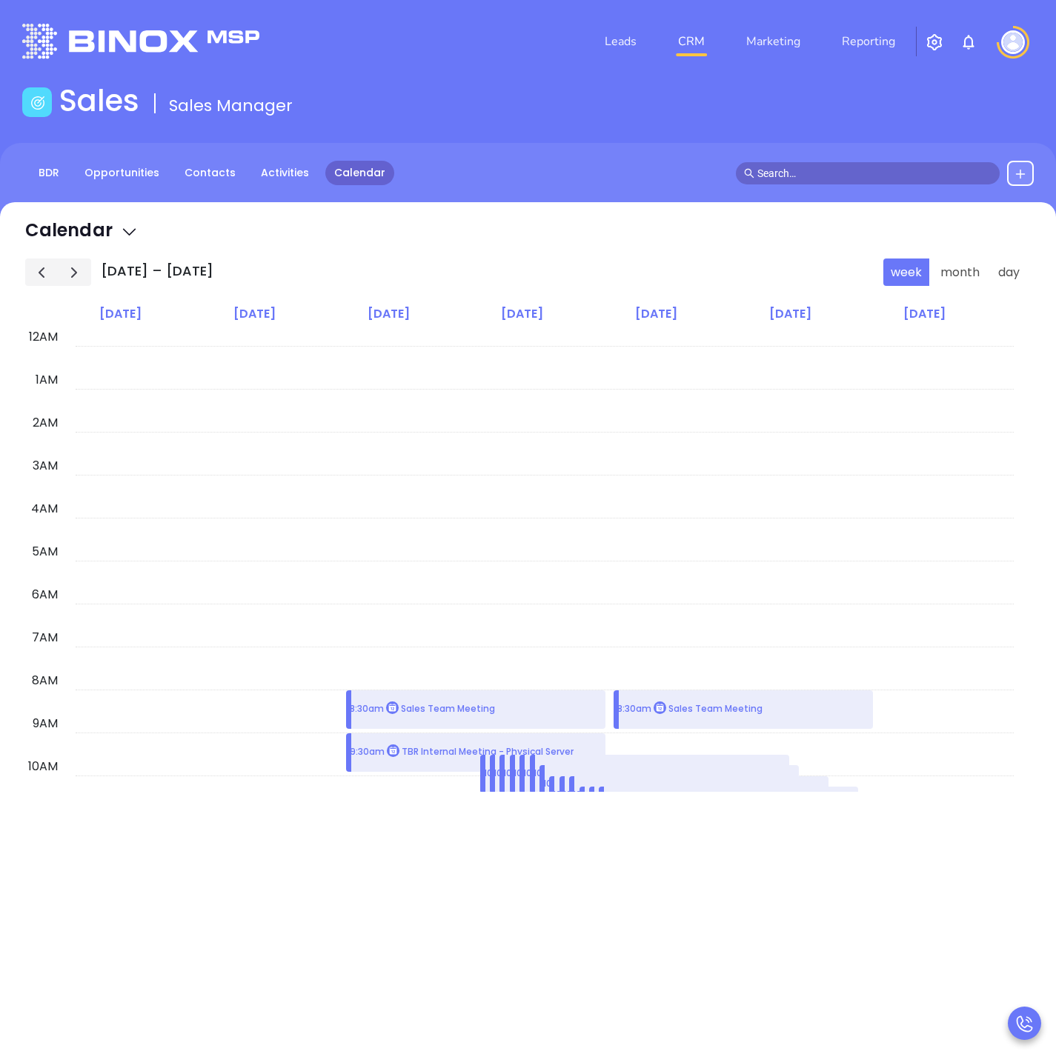
scroll to position [259, 0]
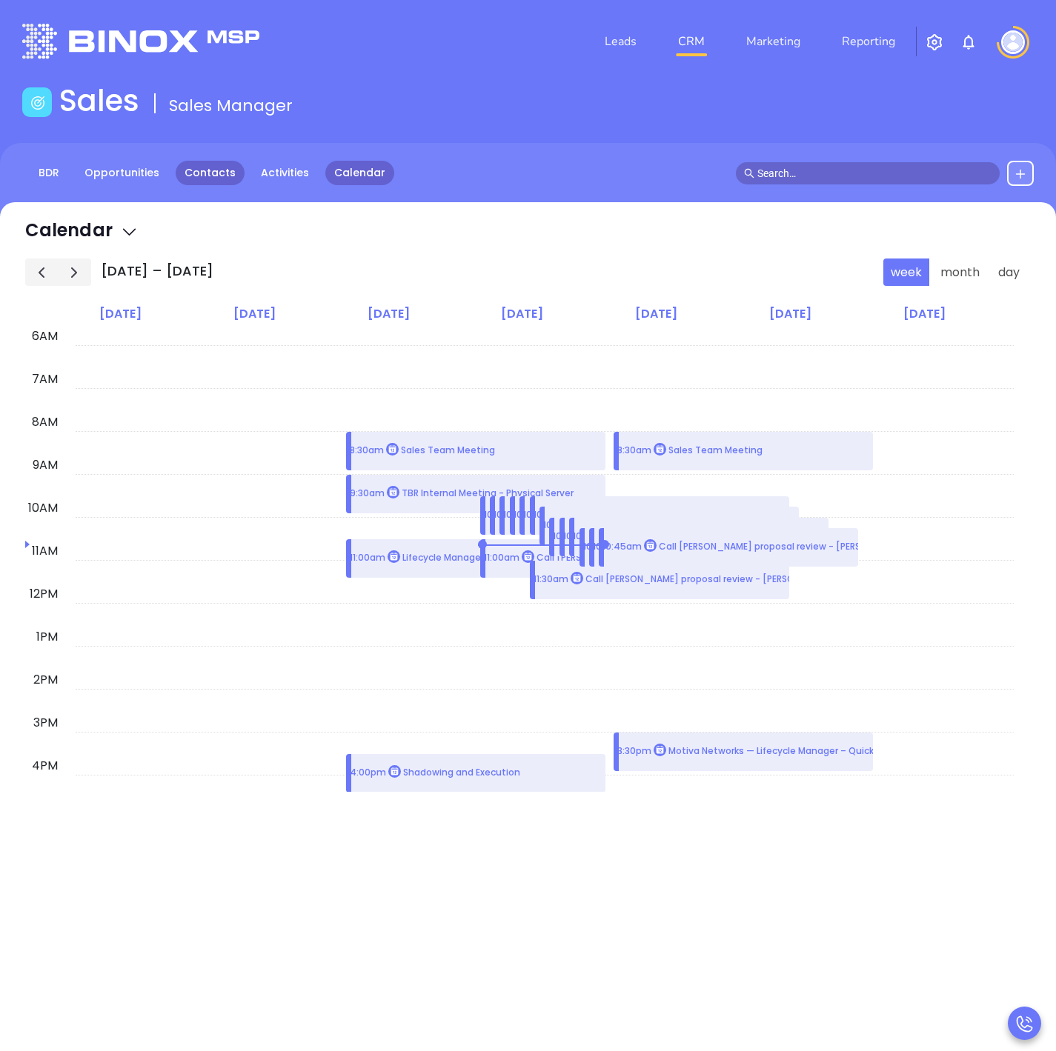
click at [213, 171] on link "Contacts" at bounding box center [210, 173] width 69 height 24
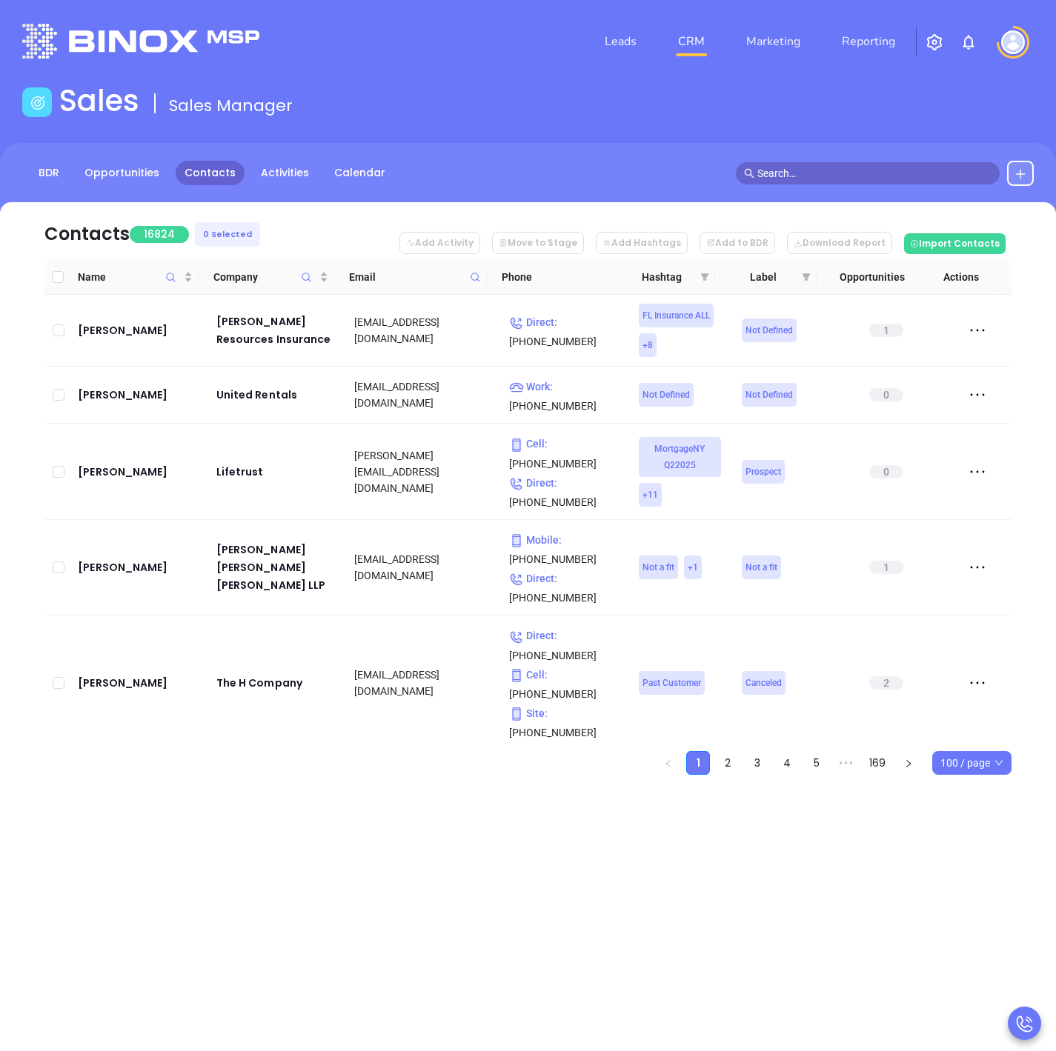
click at [871, 170] on input "text" at bounding box center [874, 173] width 234 height 16
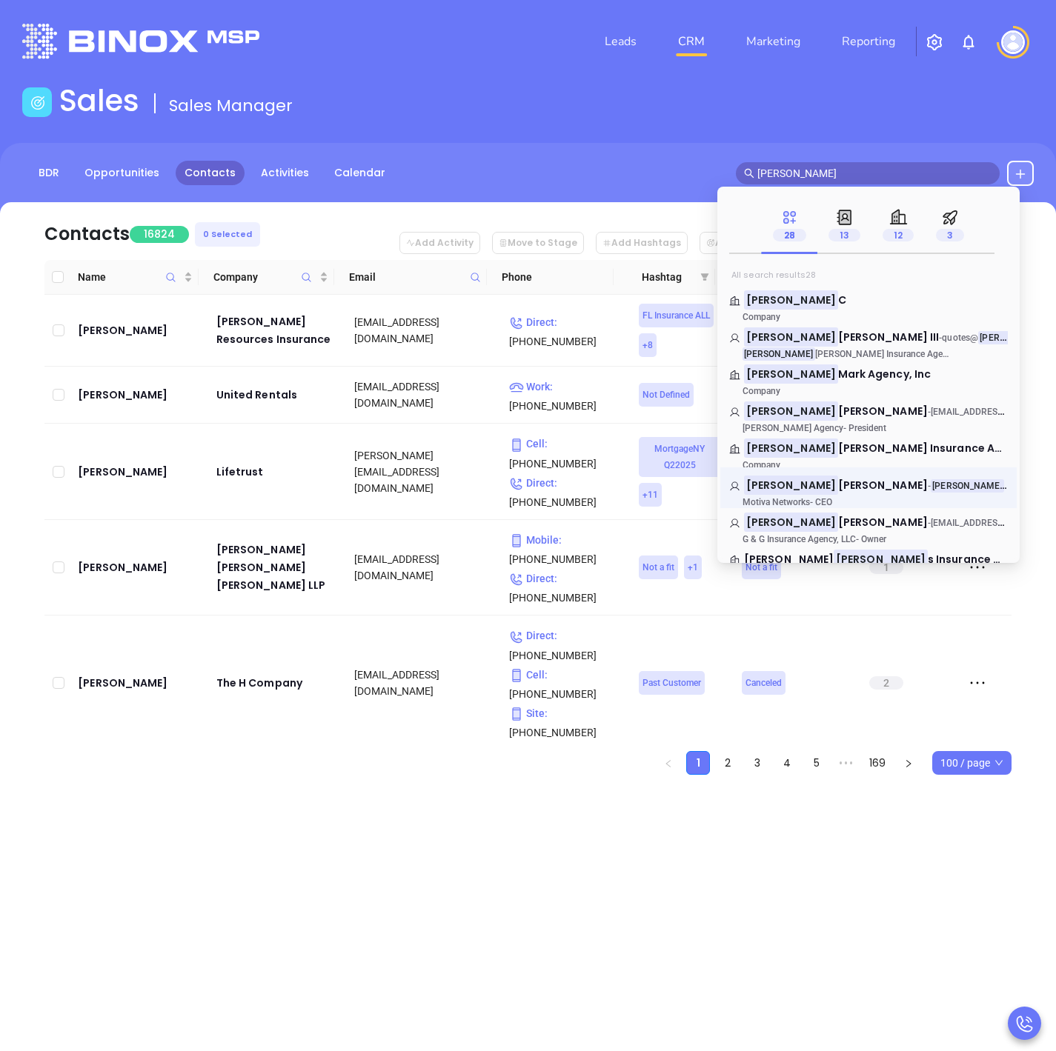
type input "walter"
click at [858, 500] on p "Motiva Networks - CEO" at bounding box center [840, 502] width 222 height 10
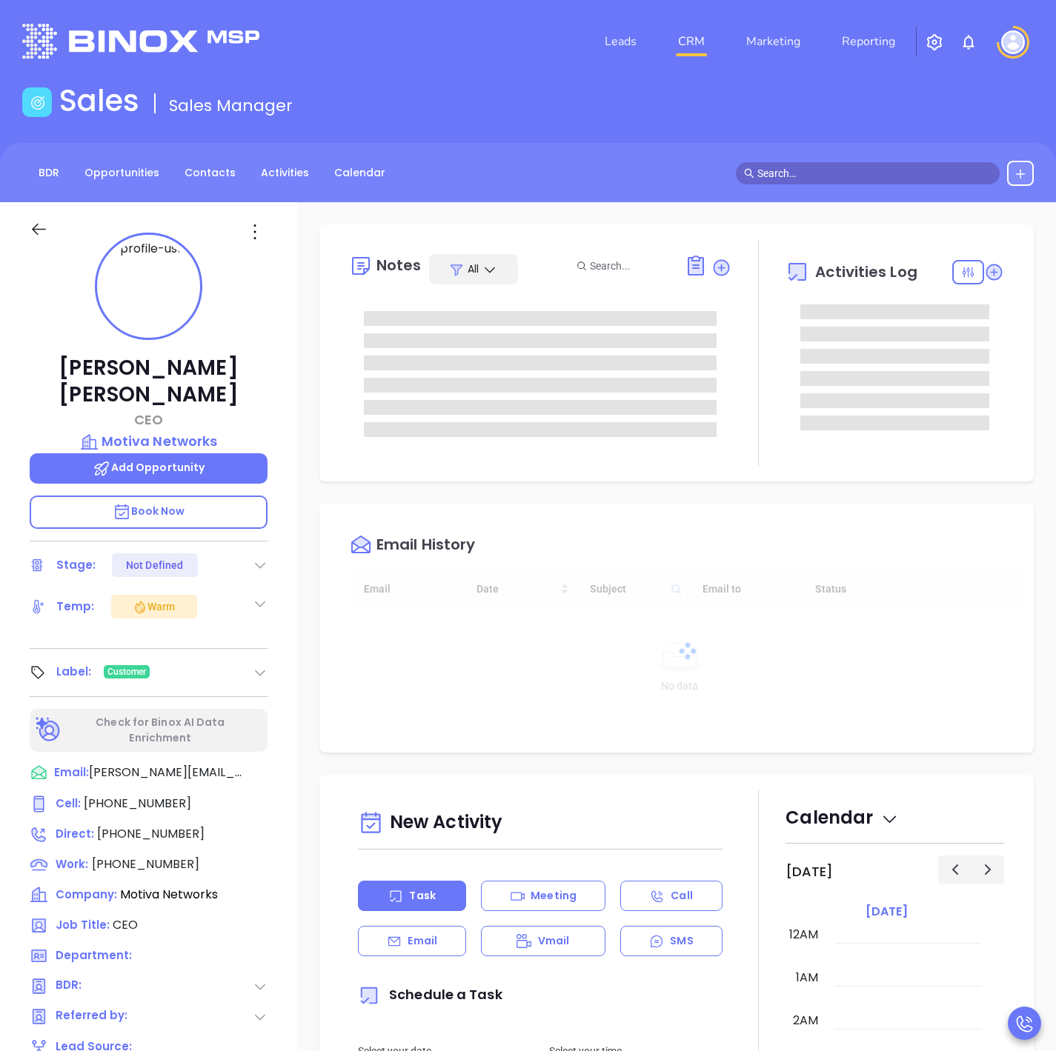
scroll to position [430, 0]
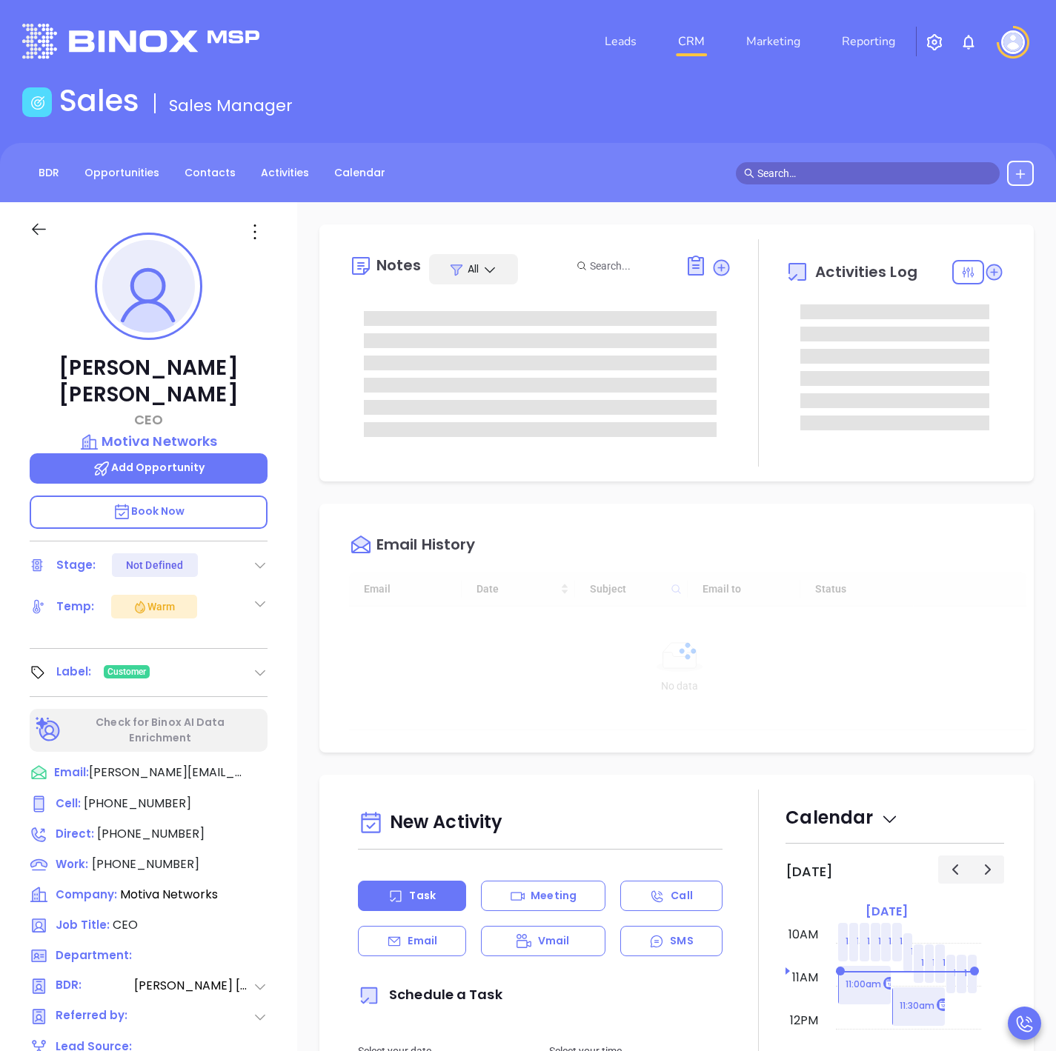
type input "Sofia Chew"
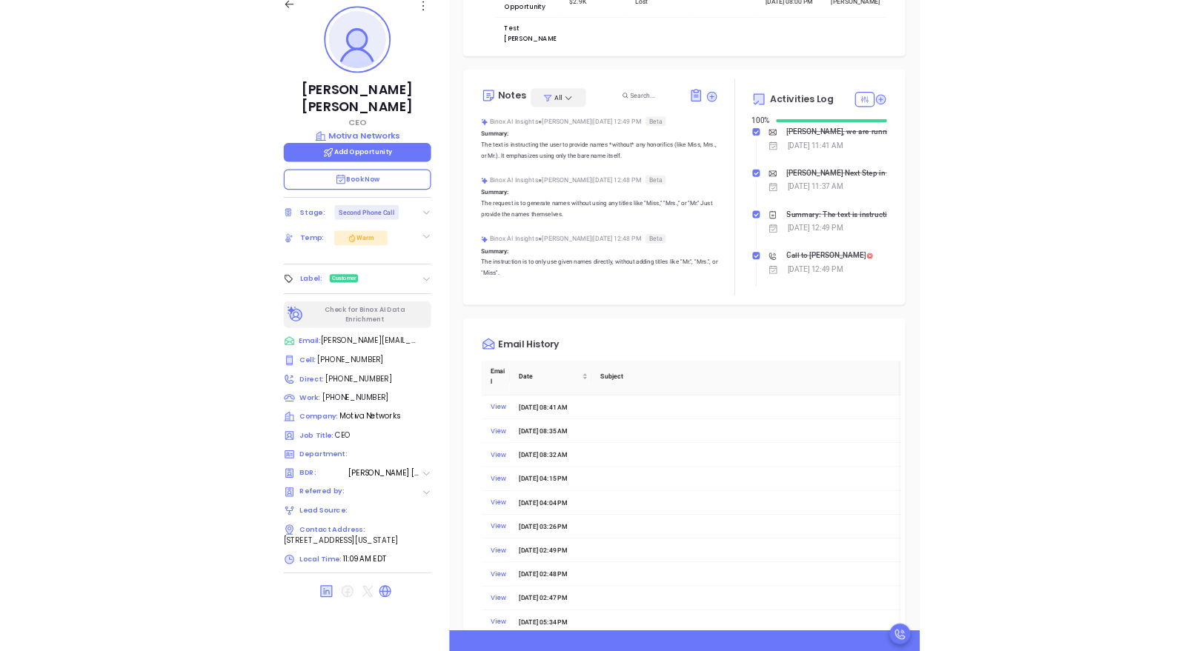
scroll to position [333, 0]
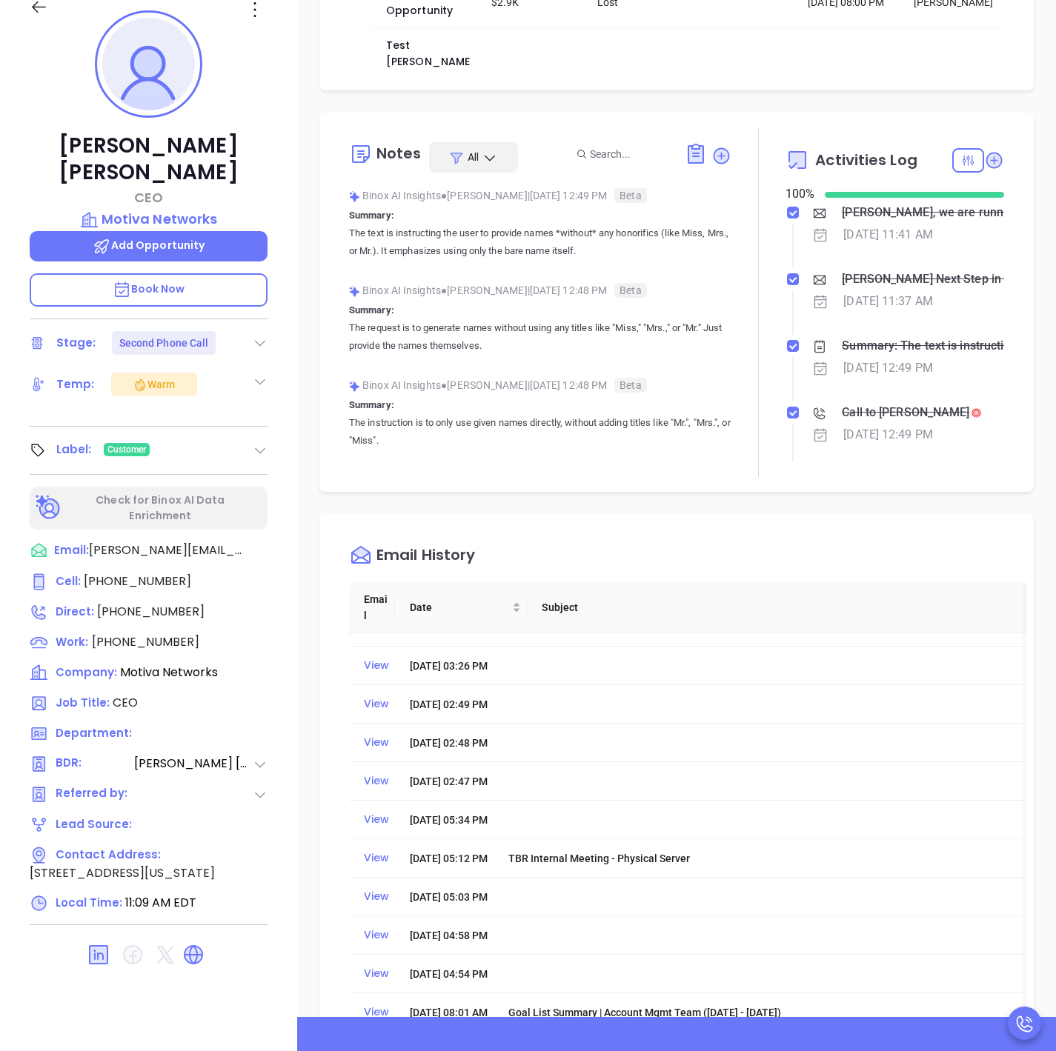
click at [196, 273] on p "Book Now" at bounding box center [149, 289] width 238 height 33
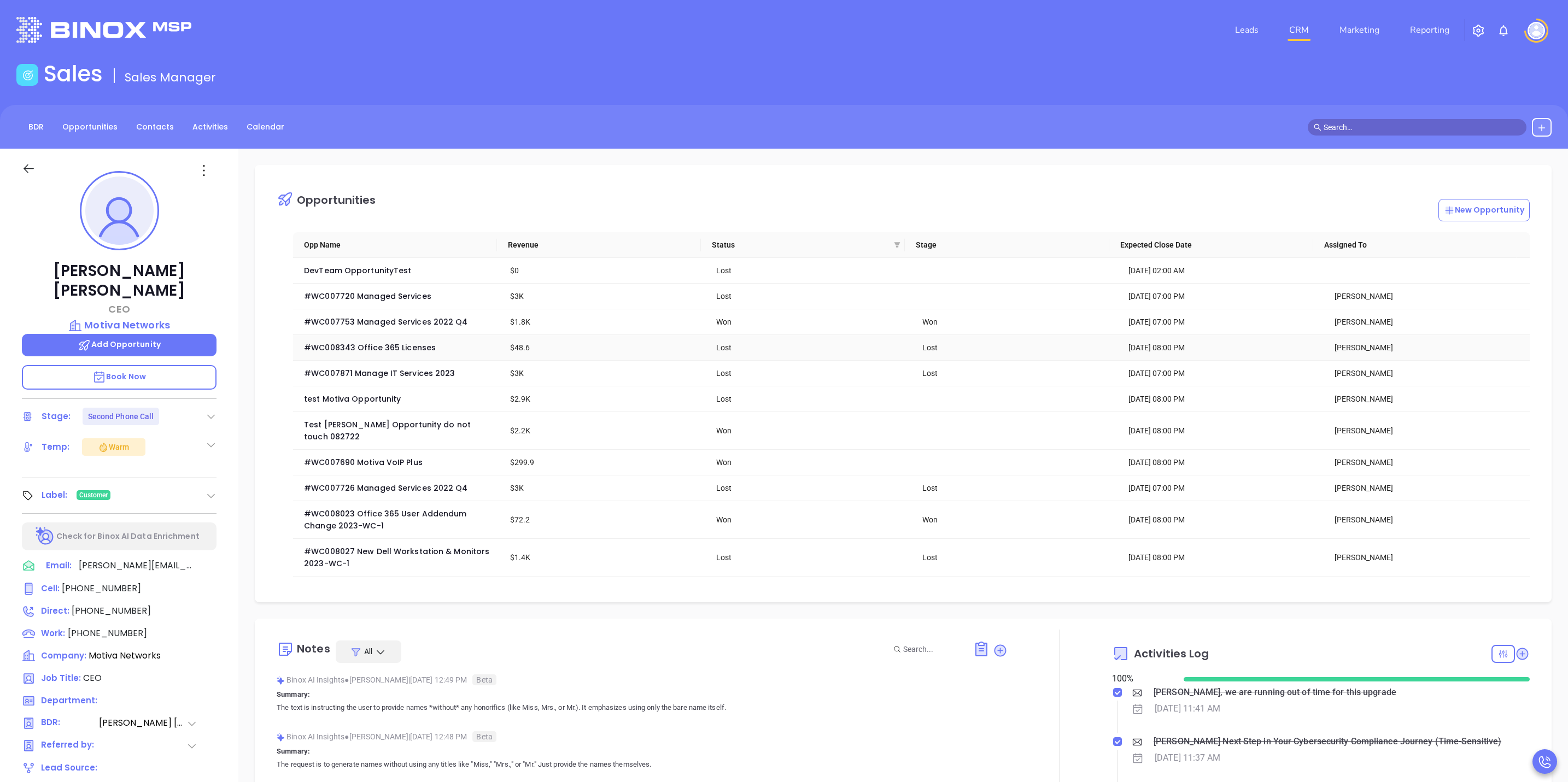
scroll to position [0, 0]
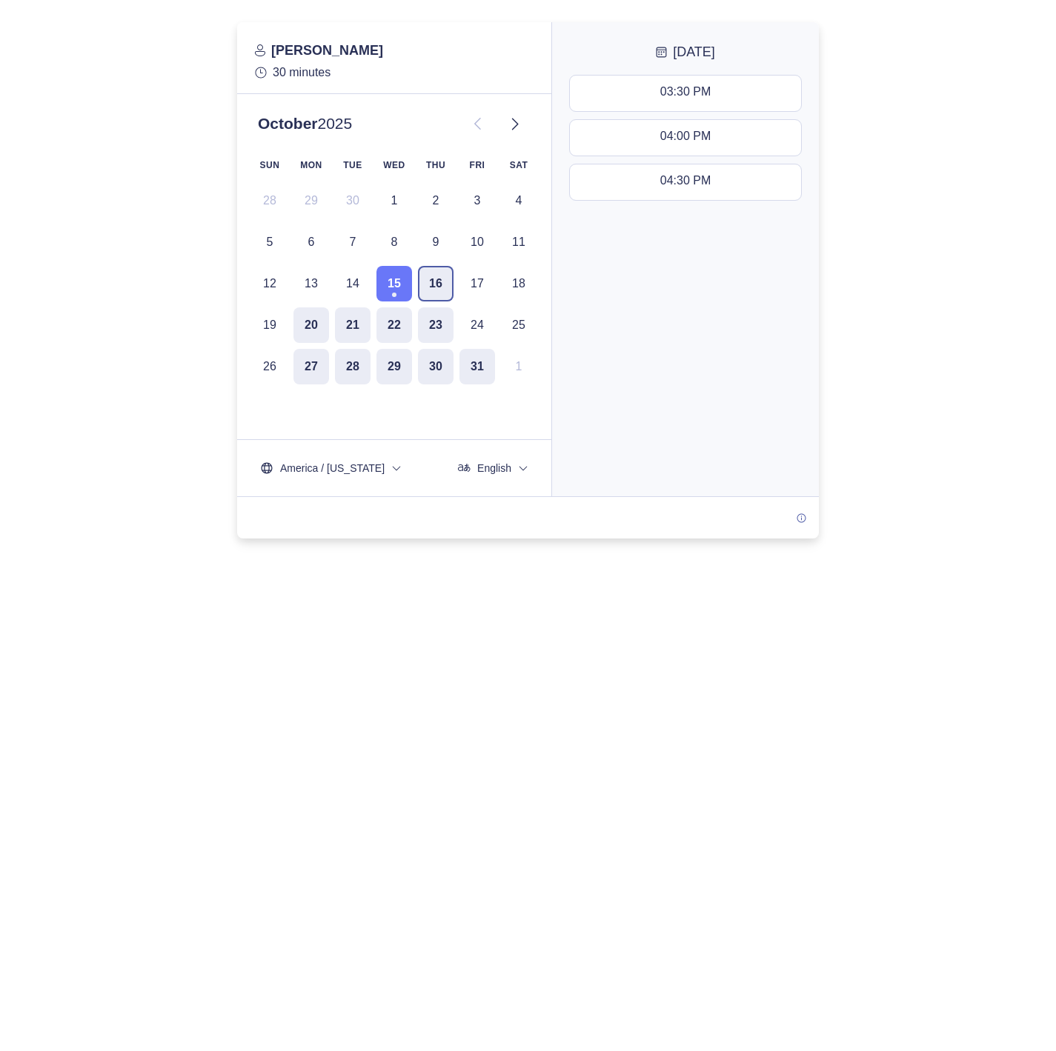
click at [429, 289] on button "16" at bounding box center [436, 284] width 36 height 36
click at [391, 285] on button "15" at bounding box center [394, 284] width 36 height 36
click at [425, 287] on button "16" at bounding box center [436, 284] width 36 height 36
click at [323, 330] on button "20" at bounding box center [311, 326] width 36 height 36
click at [690, 103] on button "10:00 AM - 10:30 AM" at bounding box center [685, 94] width 231 height 36
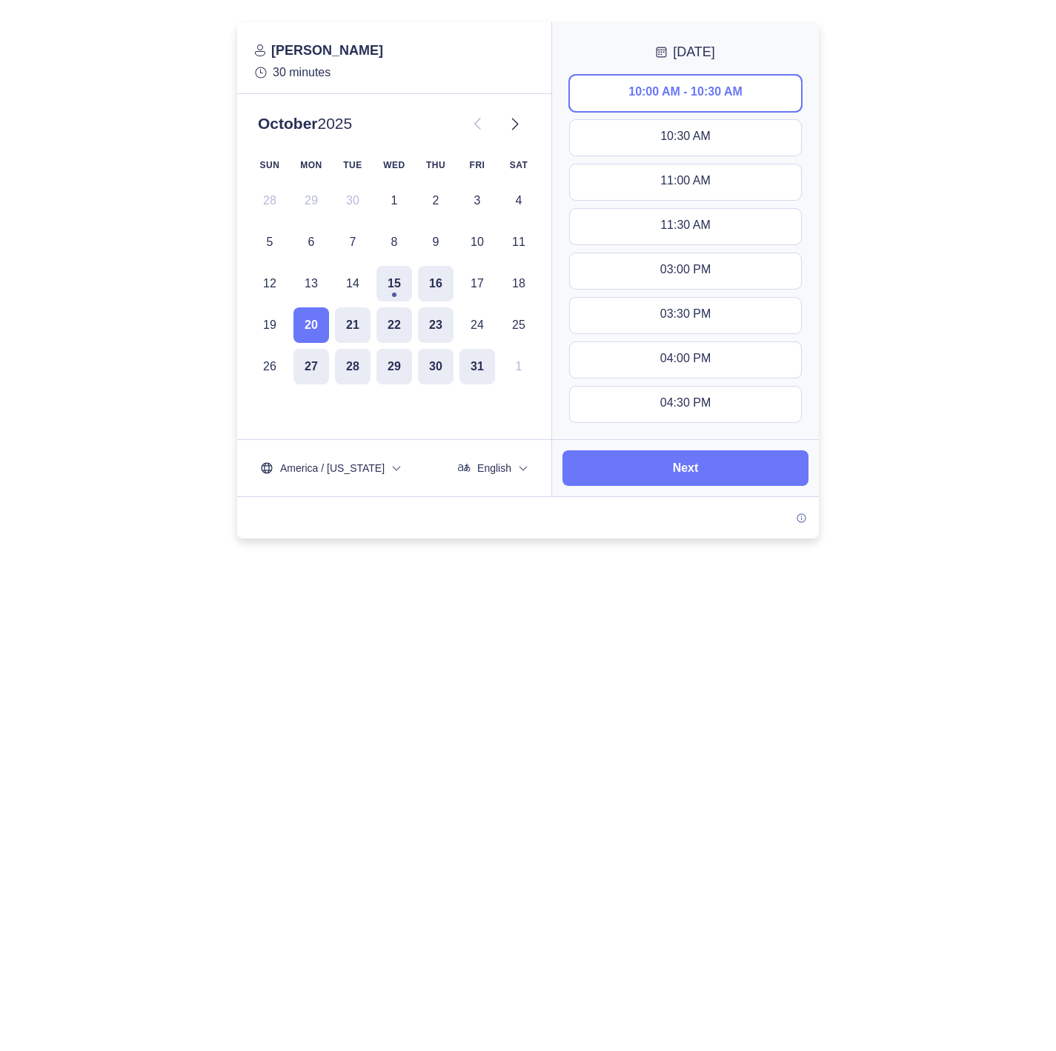
click at [989, 429] on div at bounding box center [528, 280] width 1056 height 516
click at [178, 259] on div at bounding box center [528, 280] width 1056 height 516
click at [954, 230] on div at bounding box center [528, 280] width 1056 height 516
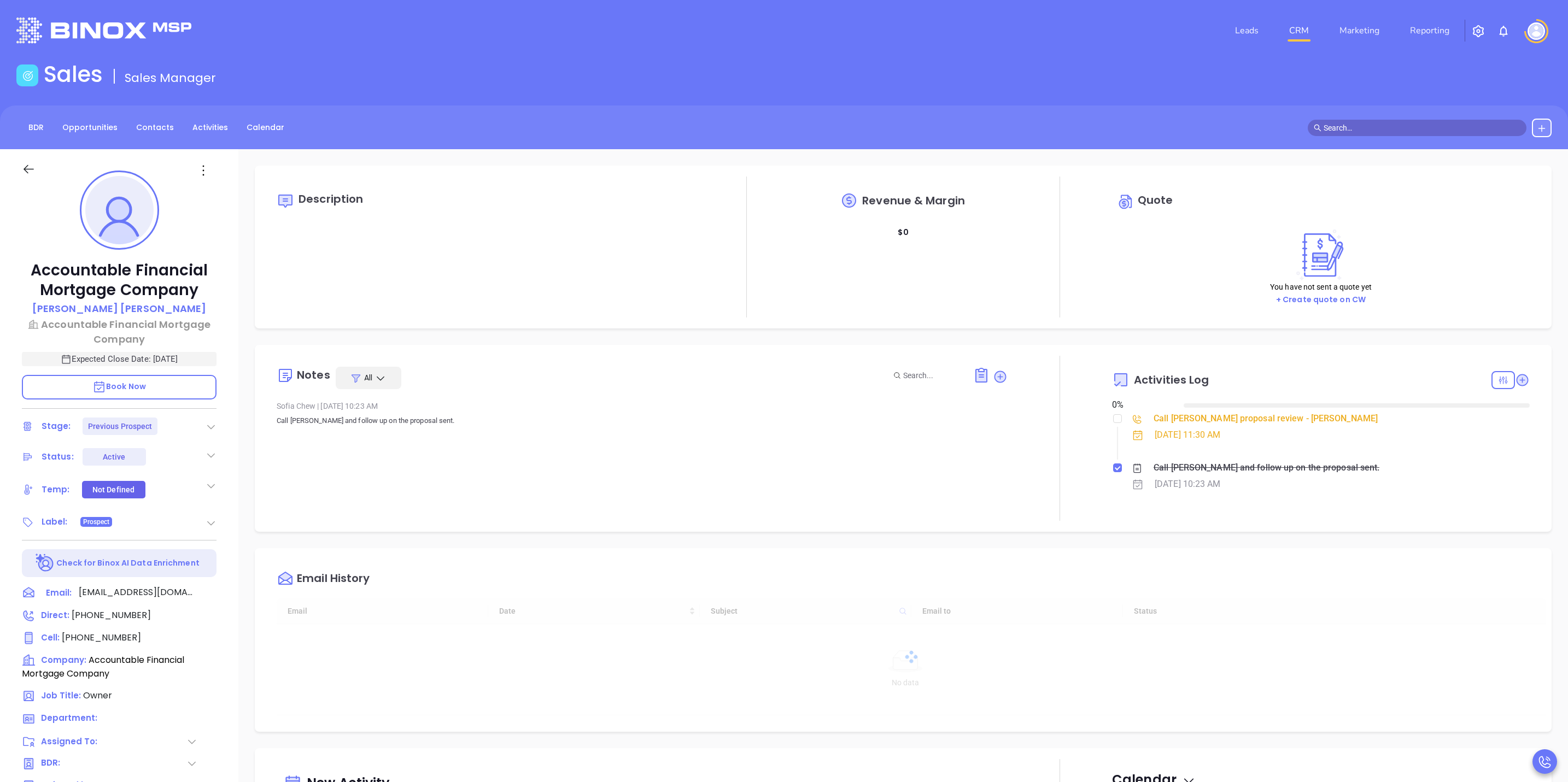
type input "[DATE]"
type input "[PERSON_NAME]"
